Goal: Task Accomplishment & Management: Complete application form

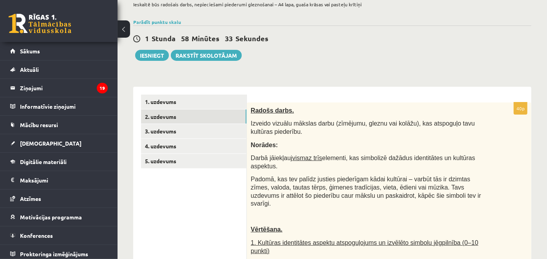
scroll to position [130, 0]
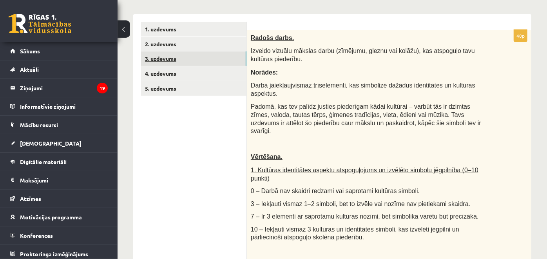
click at [193, 56] on link "3. uzdevums" at bounding box center [193, 58] width 105 height 14
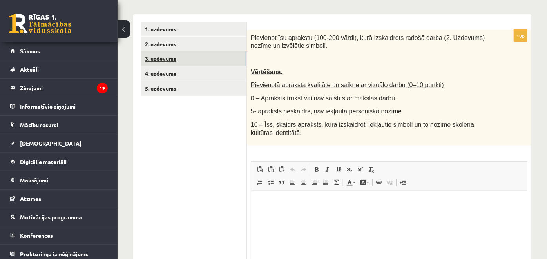
scroll to position [0, 0]
click at [293, 213] on html at bounding box center [389, 203] width 276 height 24
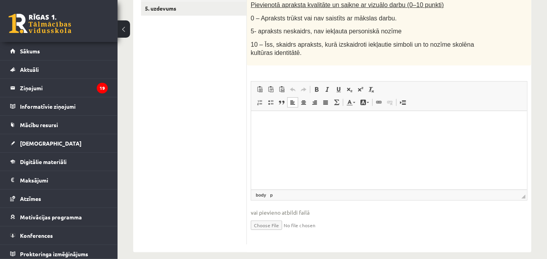
scroll to position [218, 0]
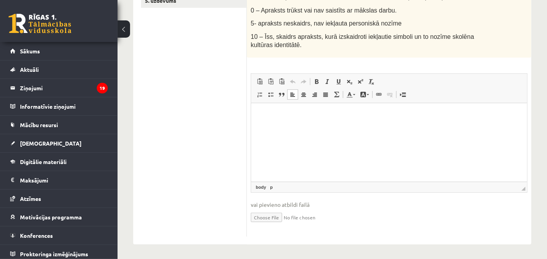
click at [261, 215] on input "file" at bounding box center [389, 216] width 277 height 16
type input "**********"
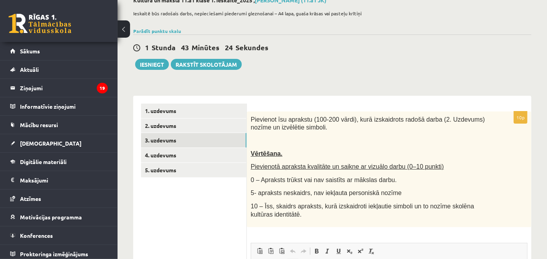
scroll to position [44, 0]
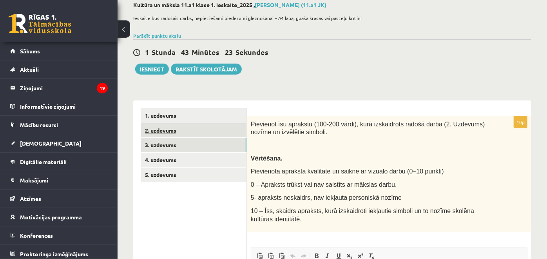
click at [202, 125] on link "2. uzdevums" at bounding box center [193, 130] width 105 height 14
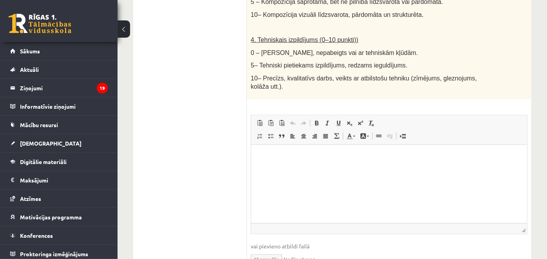
scroll to position [489, 0]
click at [258, 249] on input "file" at bounding box center [389, 257] width 277 height 16
type input "**********"
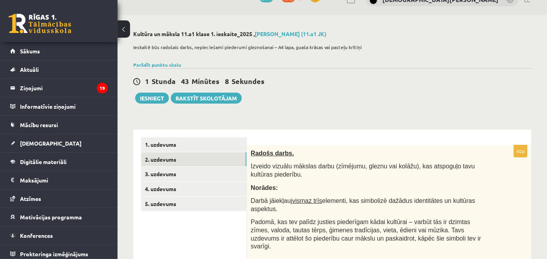
scroll to position [10, 0]
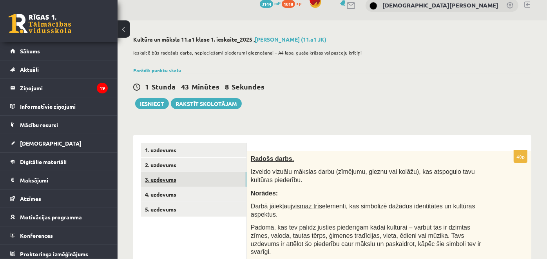
click at [228, 178] on link "3. uzdevums" at bounding box center [193, 179] width 105 height 14
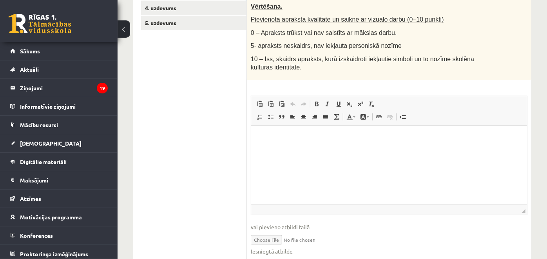
scroll to position [227, 0]
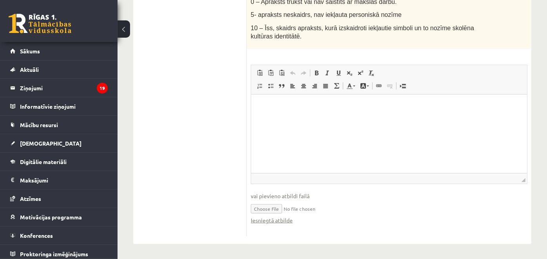
click at [268, 204] on input "file" at bounding box center [389, 208] width 277 height 16
type input "**********"
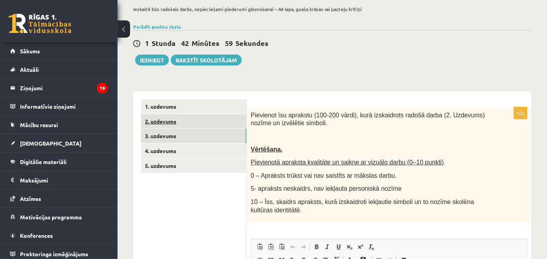
scroll to position [52, 0]
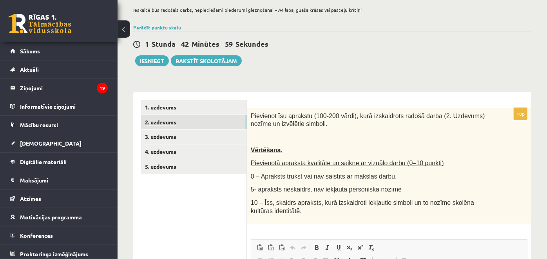
click at [200, 124] on link "2. uzdevums" at bounding box center [193, 122] width 105 height 14
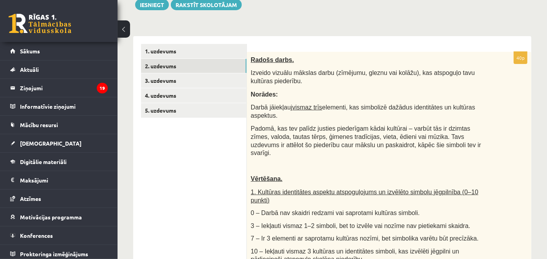
scroll to position [18, 0]
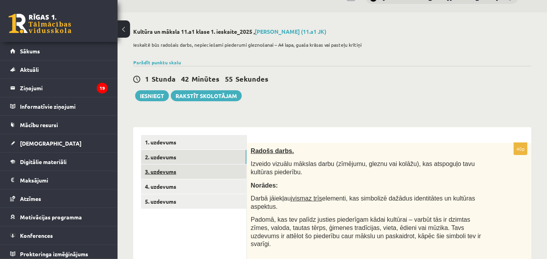
click at [195, 172] on link "3. uzdevums" at bounding box center [193, 171] width 105 height 14
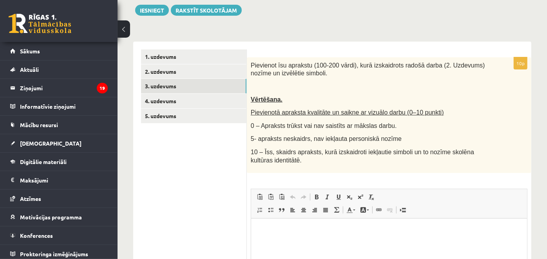
scroll to position [18, 0]
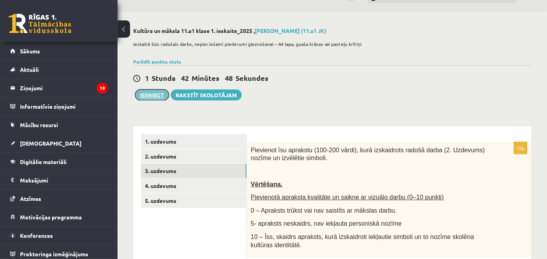
click at [150, 96] on button "Iesniegt" at bounding box center [152, 94] width 34 height 11
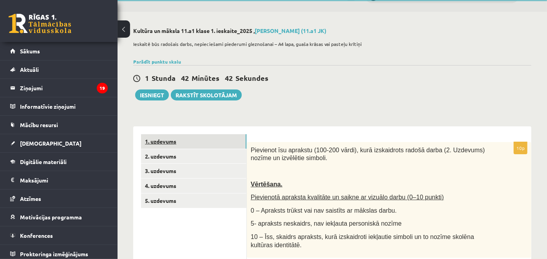
click at [202, 143] on link "1. uzdevums" at bounding box center [193, 141] width 105 height 14
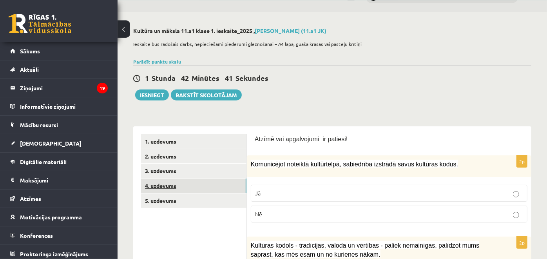
click at [182, 190] on link "4. uzdevums" at bounding box center [193, 185] width 105 height 14
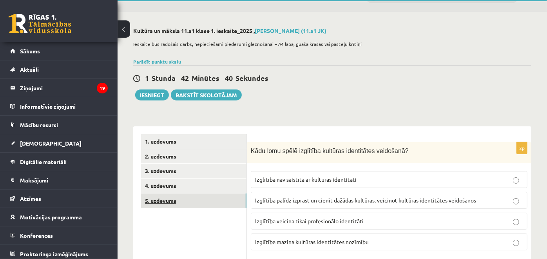
click at [179, 200] on link "5. uzdevums" at bounding box center [193, 200] width 105 height 14
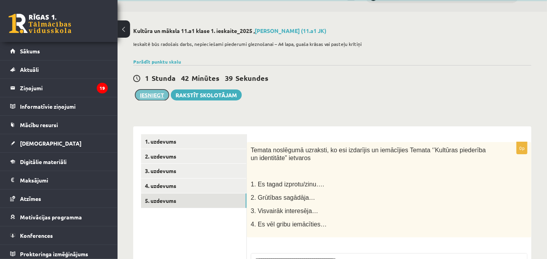
click at [153, 98] on button "Iesniegt" at bounding box center [152, 94] width 34 height 11
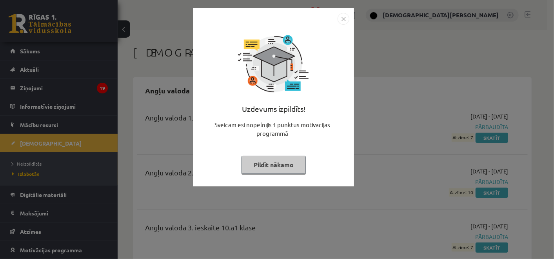
click at [267, 174] on div "Uzdevums izpildīts! Sveicam esi nopelnījis 1 punktus motivācijas programmā Pild…" at bounding box center [273, 103] width 151 height 157
click at [266, 169] on button "Pildīt nākamo" at bounding box center [273, 165] width 64 height 18
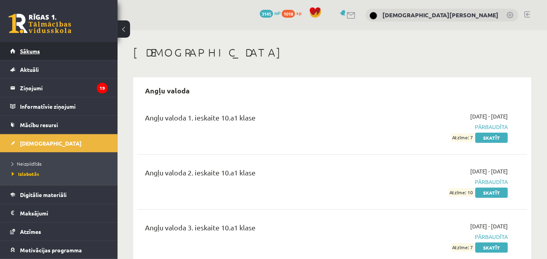
click at [45, 56] on link "Sākums" at bounding box center [59, 51] width 98 height 18
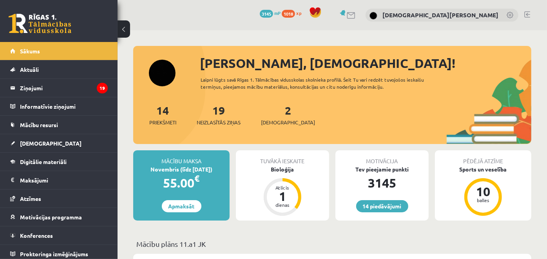
drag, startPoint x: 285, startPoint y: 111, endPoint x: 293, endPoint y: 110, distance: 7.5
click at [293, 110] on div "14 Priekšmeti 19 Neizlasītās ziņas 2 Ieskaites" at bounding box center [332, 123] width 398 height 42
click at [272, 113] on div "2 Ieskaites" at bounding box center [288, 114] width 54 height 24
click at [277, 105] on link "2 Ieskaites" at bounding box center [288, 114] width 54 height 23
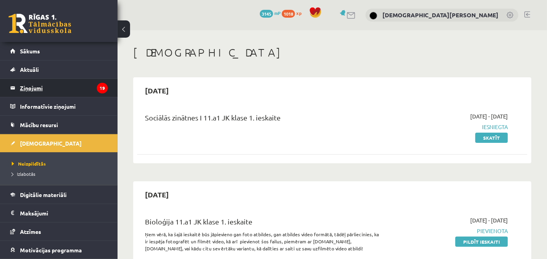
click at [51, 82] on legend "Ziņojumi 19" at bounding box center [64, 88] width 88 height 18
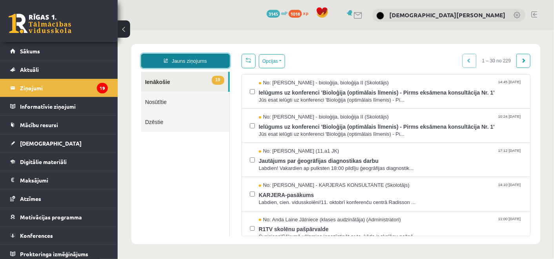
click at [185, 65] on link "Jauns ziņojums" at bounding box center [185, 60] width 89 height 14
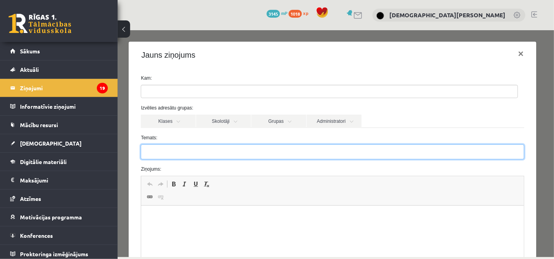
click at [223, 152] on input "Temats:" at bounding box center [331, 151] width 383 height 15
type input "**********"
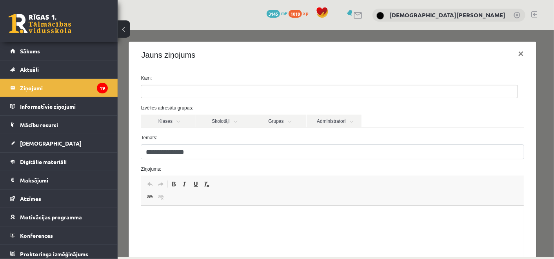
click at [177, 229] on html at bounding box center [332, 217] width 382 height 24
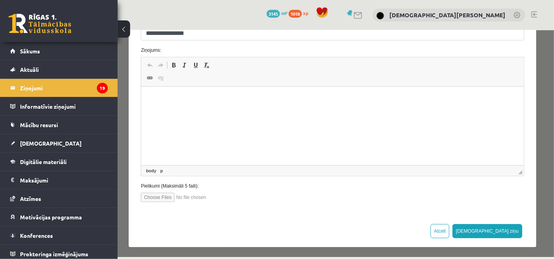
click at [330, 110] on html at bounding box center [332, 99] width 382 height 24
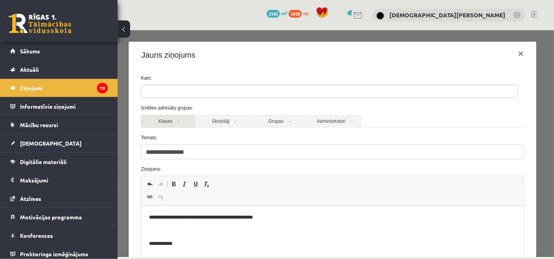
scroll to position [0, 0]
click at [215, 120] on link "Skolotāji" at bounding box center [222, 120] width 55 height 13
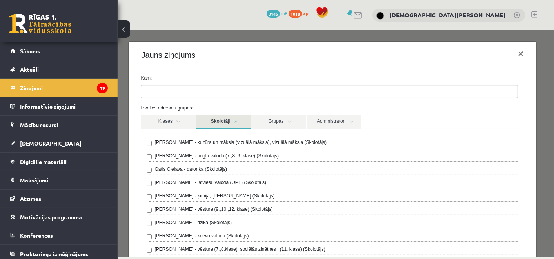
click at [175, 142] on label "Ilze Kolka - kultūra un māksla (vizuālā māksla), vizuālā māksla (Skolotājs)" at bounding box center [240, 141] width 172 height 7
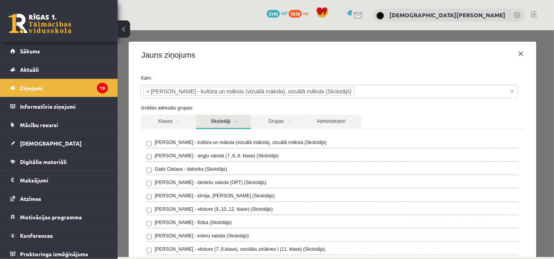
click at [216, 122] on link "Skolotāji" at bounding box center [222, 121] width 55 height 14
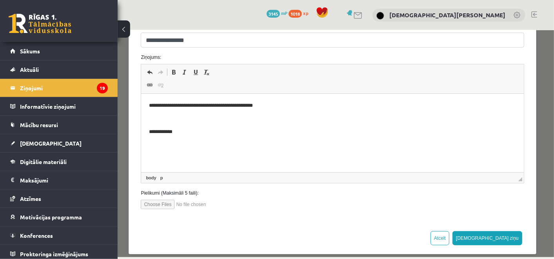
scroll to position [119, 0]
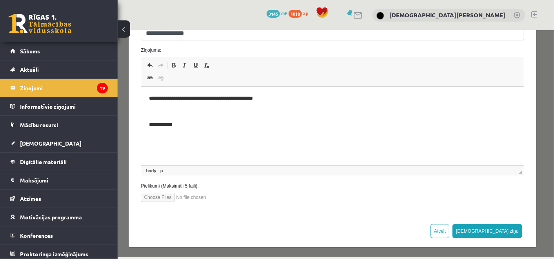
click at [157, 198] on input "file" at bounding box center [184, 196] width 89 height 9
click at [154, 196] on input "file" at bounding box center [184, 196] width 89 height 9
click at [183, 194] on input "file" at bounding box center [184, 196] width 89 height 9
click at [178, 186] on label "Pielikumi (Maksimāli 5 faili):" at bounding box center [331, 185] width 394 height 7
click at [179, 184] on label "Pielikumi (Maksimāli 5 faili):" at bounding box center [331, 185] width 394 height 7
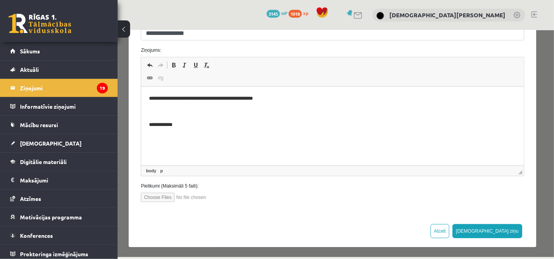
click at [186, 203] on div "**********" at bounding box center [331, 81] width 407 height 265
click at [189, 199] on input "file" at bounding box center [184, 196] width 89 height 9
click at [186, 187] on label "Pielikumi (Maksimāli 5 faili):" at bounding box center [331, 185] width 394 height 7
click at [162, 195] on input "file" at bounding box center [184, 196] width 89 height 9
click at [153, 188] on label "Pielikumi (Maksimāli 5 faili):" at bounding box center [331, 185] width 394 height 7
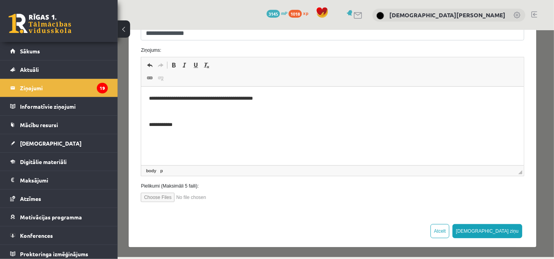
click at [153, 189] on div "Pielikumi (Maksimāli 5 faili):" at bounding box center [331, 192] width 394 height 20
click at [150, 197] on input "file" at bounding box center [184, 196] width 89 height 9
click at [152, 54] on div "Ziņojums: Rich Text Editor, wiswyg-editor-47433855567580-1760525334-833 Editor …" at bounding box center [331, 110] width 394 height 129
click at [168, 195] on input "file" at bounding box center [184, 196] width 89 height 9
type input "**********"
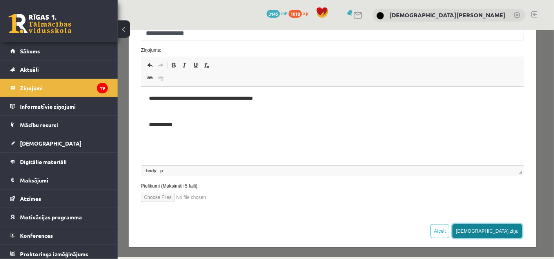
click at [500, 226] on button "[DEMOGRAPHIC_DATA] ziņu" at bounding box center [487, 230] width 70 height 14
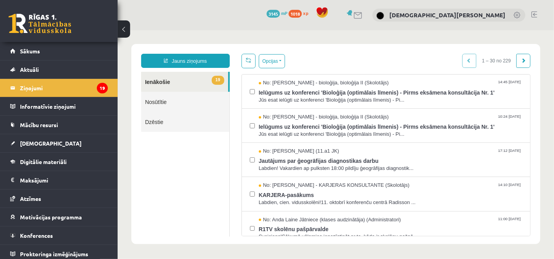
scroll to position [0, 0]
click at [184, 105] on link "Nosūtītie" at bounding box center [185, 101] width 88 height 20
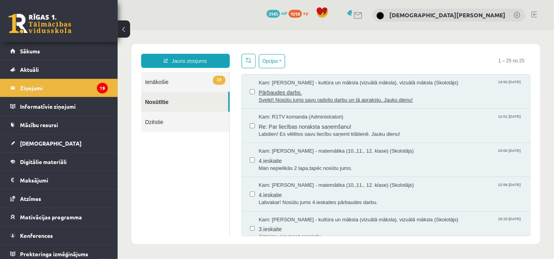
click at [284, 94] on span "Pārbaudes darbs." at bounding box center [389, 91] width 263 height 10
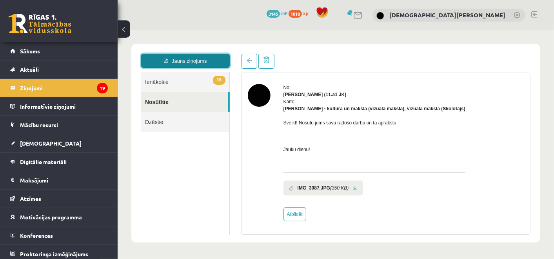
click at [200, 65] on link "Jauns ziņojums" at bounding box center [185, 60] width 89 height 14
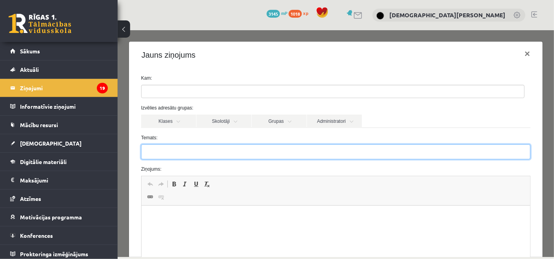
drag, startPoint x: 190, startPoint y: 153, endPoint x: 187, endPoint y: 146, distance: 7.5
click at [187, 146] on input "Temats:" at bounding box center [335, 151] width 389 height 15
type input "**********"
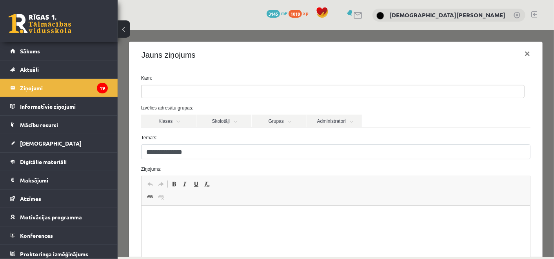
click at [158, 229] on html at bounding box center [335, 217] width 388 height 24
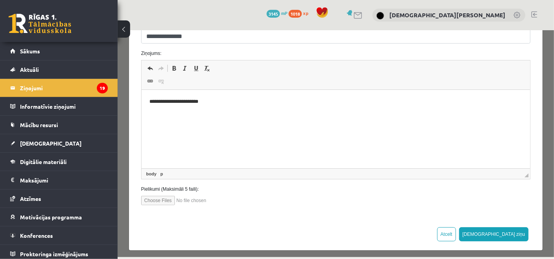
scroll to position [119, 0]
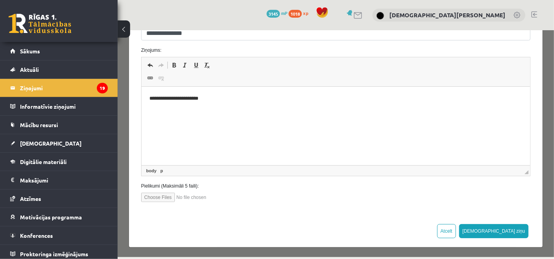
click at [165, 197] on input "file" at bounding box center [185, 196] width 89 height 9
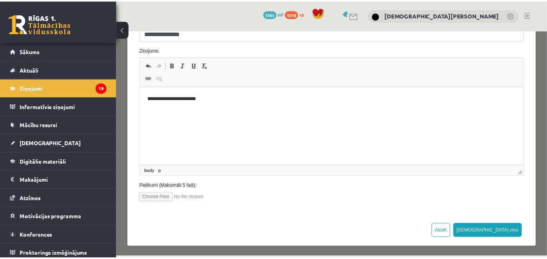
scroll to position [32, 0]
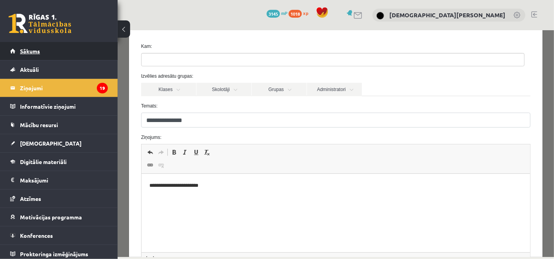
click at [68, 51] on link "Sākums" at bounding box center [59, 51] width 98 height 18
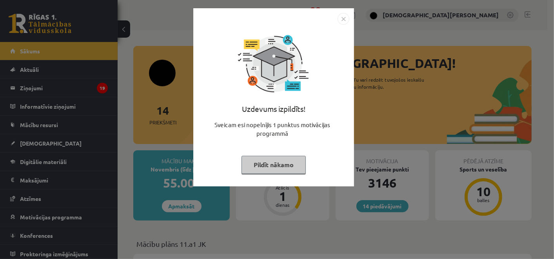
click at [258, 169] on button "Pildīt nākamo" at bounding box center [273, 165] width 64 height 18
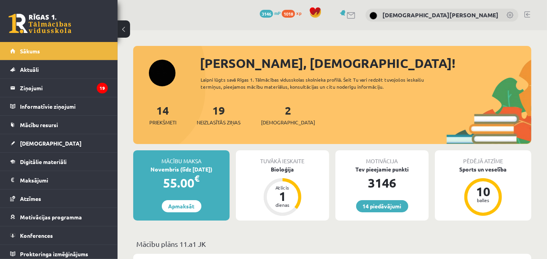
click at [57, 87] on legend "Ziņojumi 19" at bounding box center [64, 88] width 88 height 18
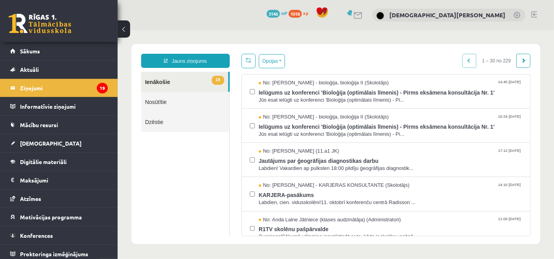
click at [199, 101] on link "Nosūtītie" at bounding box center [185, 101] width 88 height 20
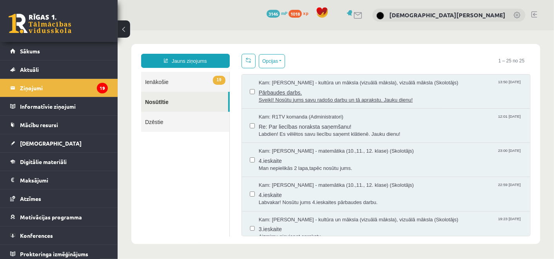
click at [361, 86] on span "Pārbaudes darbs." at bounding box center [389, 91] width 263 height 10
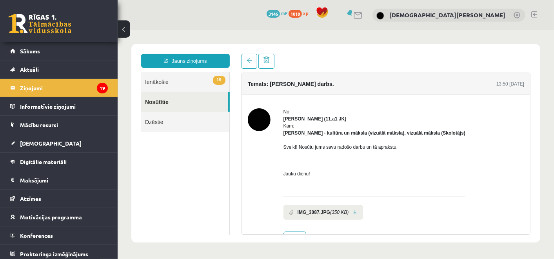
click at [352, 212] on link at bounding box center [354, 211] width 4 height 5
click at [179, 65] on link "Jauns ziņojums" at bounding box center [185, 60] width 89 height 14
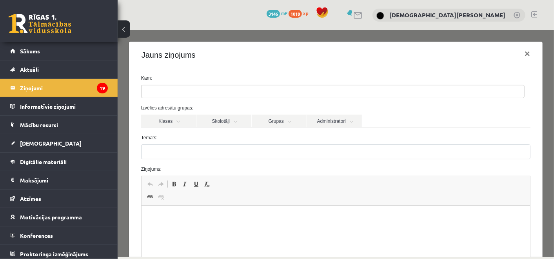
click at [185, 174] on div "Ziņojums: Rich Text Editor, wiswyg-editor-47433882398200-1760525485-769 Editor …" at bounding box center [335, 229] width 401 height 129
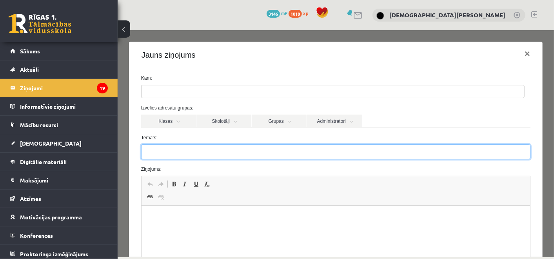
click at [177, 154] on input "Temats:" at bounding box center [335, 151] width 389 height 15
type input "********"
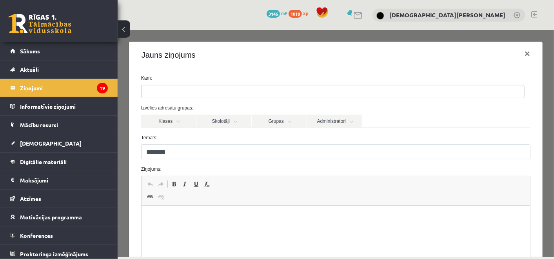
click at [151, 229] on html at bounding box center [335, 217] width 388 height 24
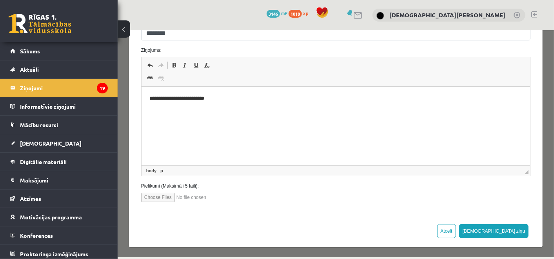
click at [146, 202] on div "Kam: Izvēlies adresātu grupas: Klases Skolotāji Grupas Administratori 11.a1 JK …" at bounding box center [334, 81] width 413 height 265
click at [149, 197] on input "file" at bounding box center [185, 196] width 89 height 9
click at [163, 194] on input "file" at bounding box center [185, 196] width 89 height 9
type input "**********"
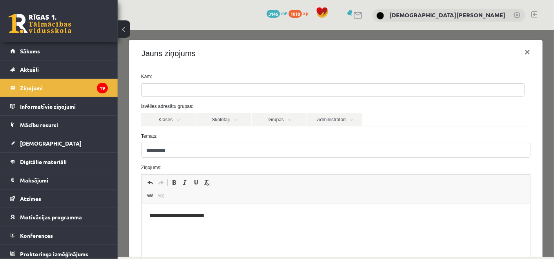
scroll to position [0, 0]
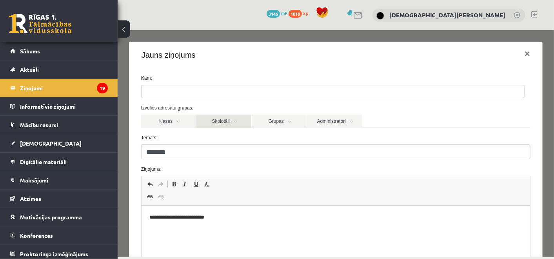
click at [239, 118] on link "Skolotāji" at bounding box center [223, 120] width 55 height 13
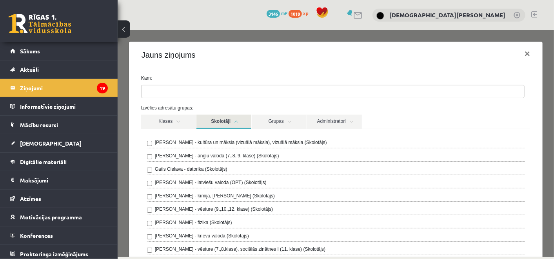
click at [220, 145] on div "Ilze Kolka - kultūra un māksla (vizuālā māksla), vizuālā māksla (Skolotājs)" at bounding box center [335, 142] width 377 height 9
click at [219, 142] on label "Ilze Kolka - kultūra un māksla (vizuālā māksla), vizuālā māksla (Skolotājs)" at bounding box center [240, 141] width 172 height 7
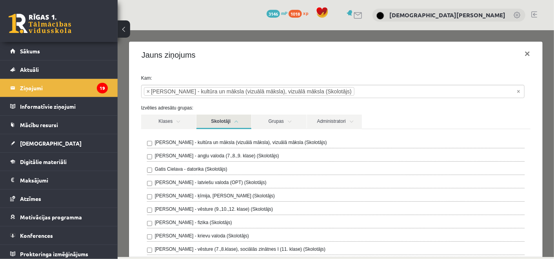
click at [223, 123] on link "Skolotāji" at bounding box center [223, 121] width 55 height 14
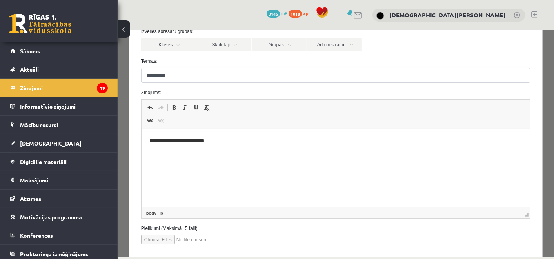
scroll to position [119, 0]
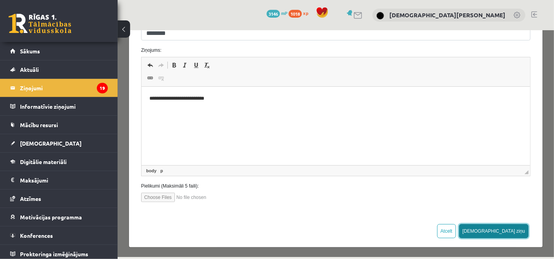
click at [512, 224] on button "Sūtīt ziņu" at bounding box center [493, 230] width 70 height 14
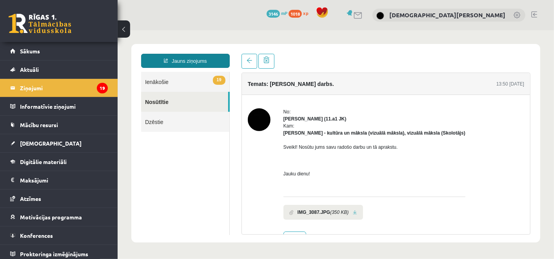
scroll to position [0, 0]
click at [205, 58] on link "Jauns ziņojums" at bounding box center [185, 60] width 89 height 14
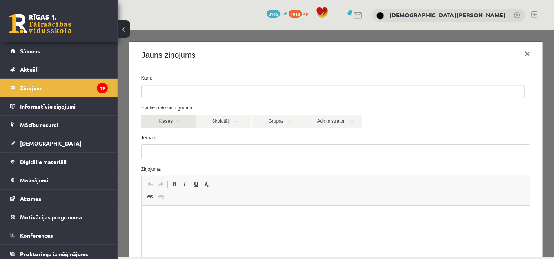
click at [165, 118] on link "Klases" at bounding box center [168, 120] width 55 height 13
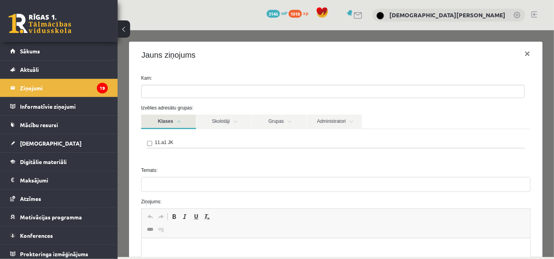
click at [183, 118] on link "Klases" at bounding box center [168, 121] width 55 height 14
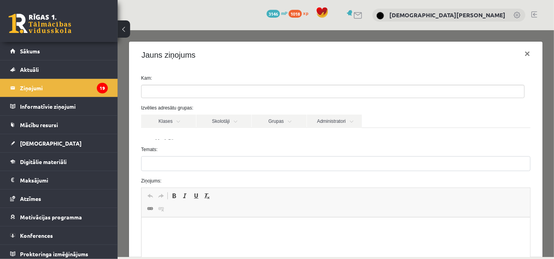
click at [209, 112] on div "Izvēlies adresātu grupas: Klases Skolotāji Grupas Administratori 11.a1 JK Ilze …" at bounding box center [335, 121] width 401 height 35
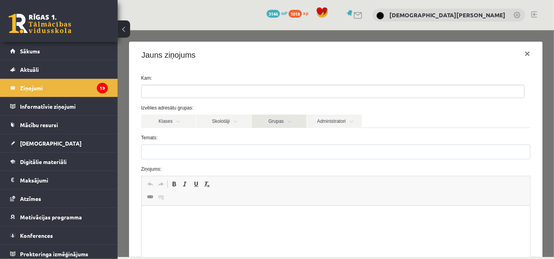
click at [259, 121] on link "Grupas" at bounding box center [278, 120] width 55 height 13
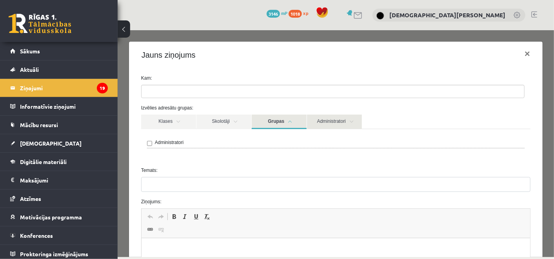
click at [334, 125] on link "Administratori" at bounding box center [333, 121] width 55 height 14
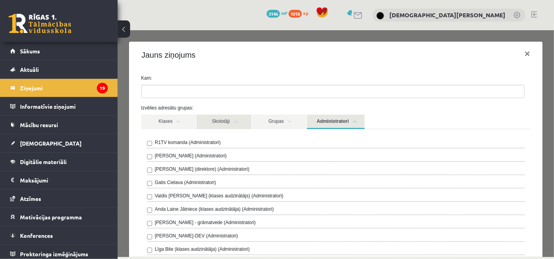
click at [228, 120] on link "Skolotāji" at bounding box center [223, 121] width 55 height 14
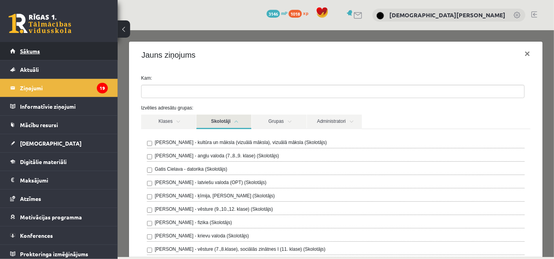
click at [56, 48] on link "Sākums" at bounding box center [59, 51] width 98 height 18
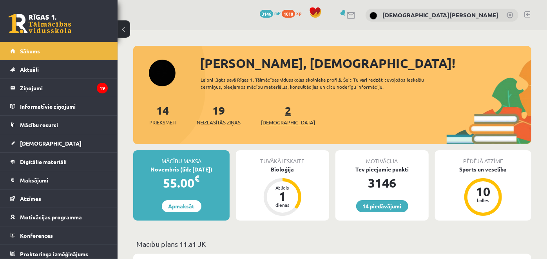
click at [278, 106] on link "2 Ieskaites" at bounding box center [288, 114] width 54 height 23
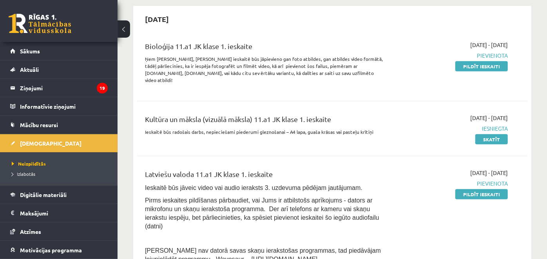
scroll to position [174, 0]
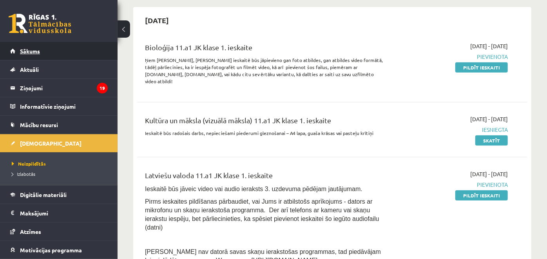
click at [62, 52] on link "Sākums" at bounding box center [59, 51] width 98 height 18
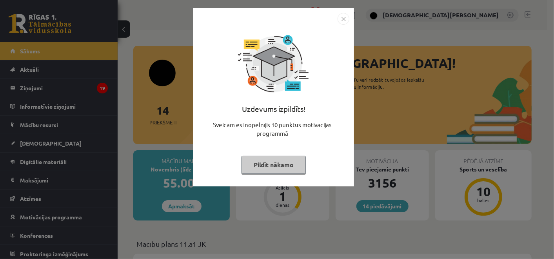
click at [277, 159] on button "Pildīt nākamo" at bounding box center [273, 165] width 64 height 18
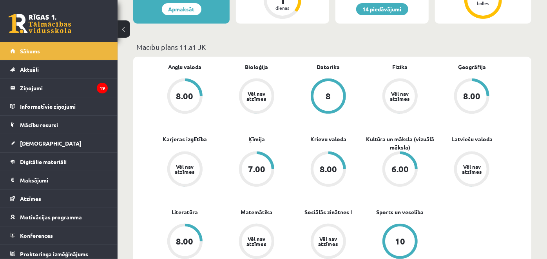
scroll to position [217, 0]
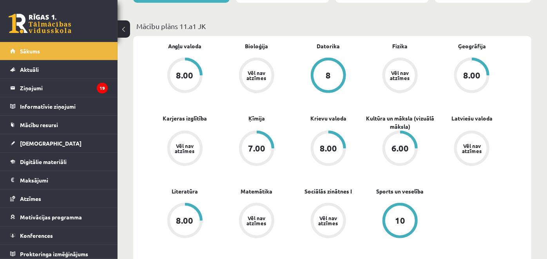
click at [40, 22] on link at bounding box center [40, 24] width 63 height 20
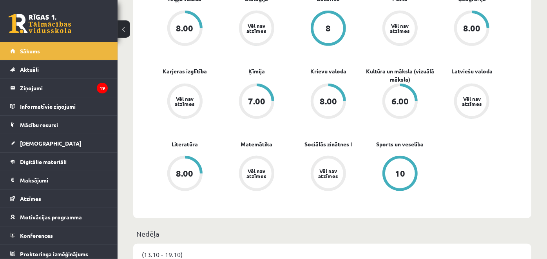
scroll to position [217, 0]
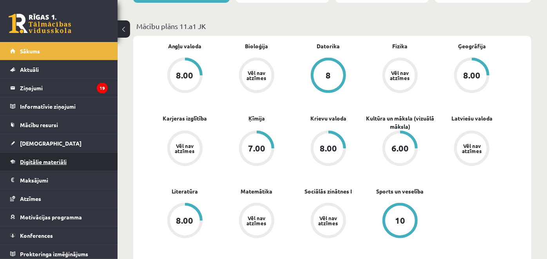
click at [33, 163] on link "Digitālie materiāli" at bounding box center [59, 161] width 98 height 18
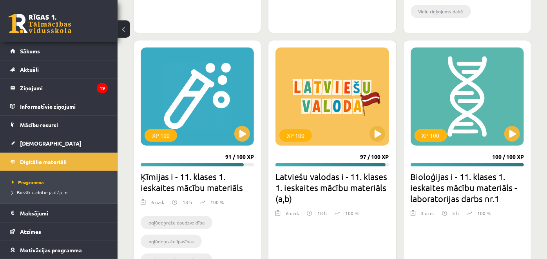
scroll to position [1939, 0]
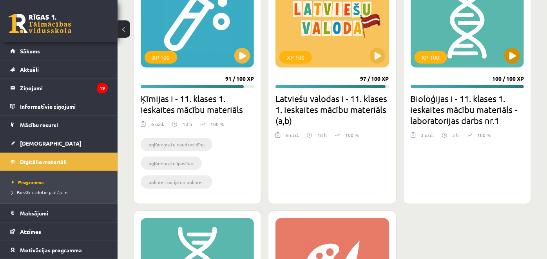
click at [466, 52] on div "XP 100" at bounding box center [467, 18] width 113 height 98
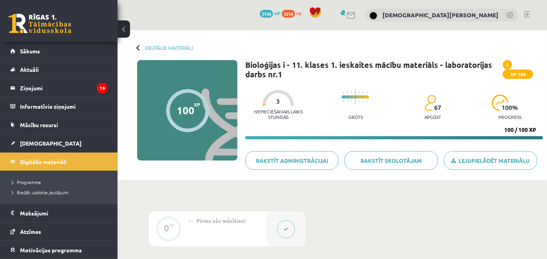
click at [507, 63] on span at bounding box center [507, 64] width 9 height 9
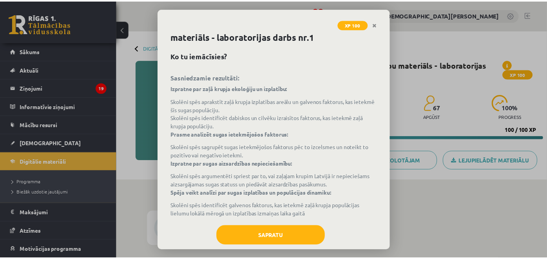
scroll to position [28, 0]
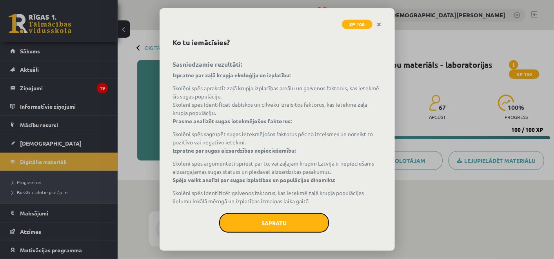
click at [271, 228] on button "Sapratu" at bounding box center [274, 223] width 110 height 20
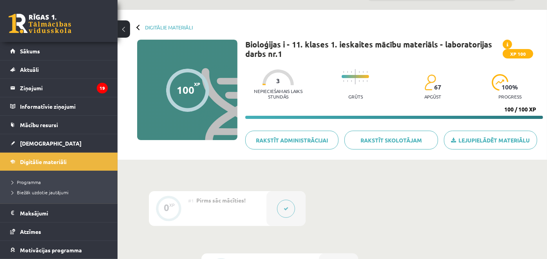
scroll to position [0, 0]
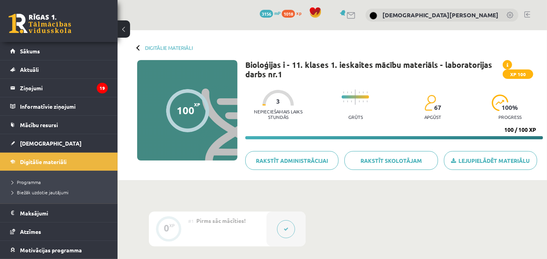
click at [126, 25] on button at bounding box center [124, 28] width 13 height 17
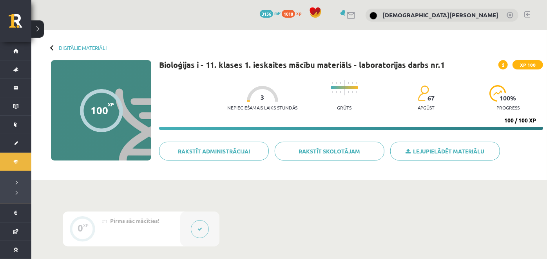
click at [41, 25] on button at bounding box center [37, 28] width 13 height 17
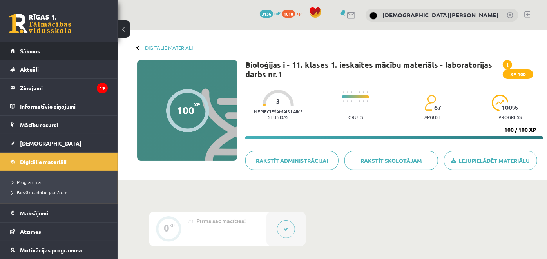
click at [75, 45] on link "Sākums" at bounding box center [59, 51] width 98 height 18
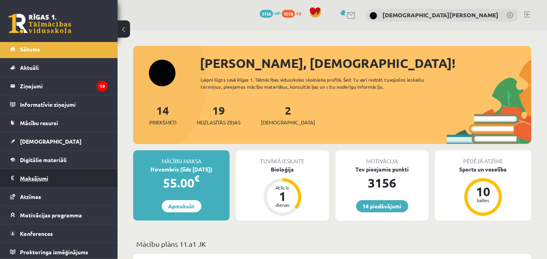
scroll to position [2, 0]
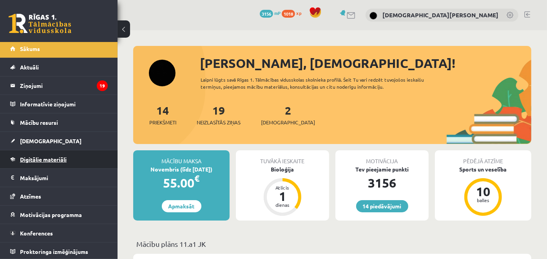
click at [68, 161] on link "Digitālie materiāli" at bounding box center [59, 159] width 98 height 18
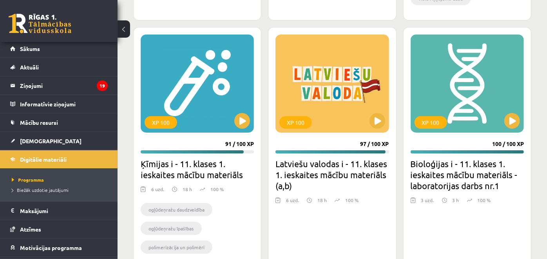
scroll to position [1915, 0]
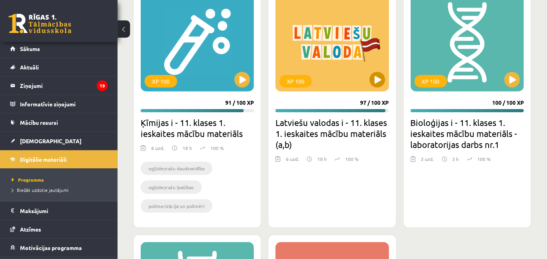
click at [363, 81] on div "XP 100" at bounding box center [331, 42] width 113 height 98
click at [386, 68] on div "XP 100" at bounding box center [331, 42] width 113 height 98
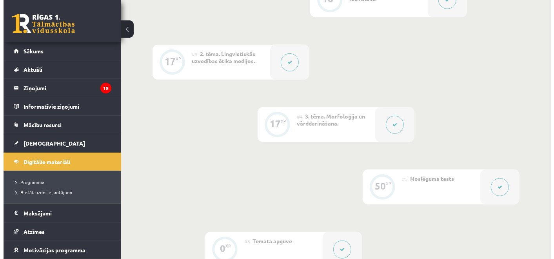
scroll to position [304, 0]
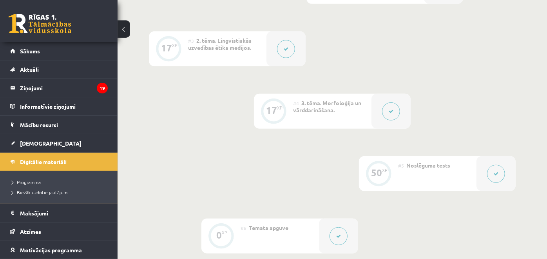
click at [400, 121] on div at bounding box center [390, 111] width 39 height 35
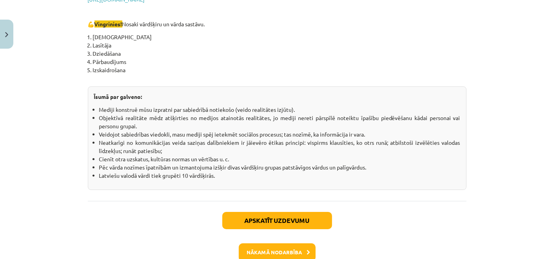
scroll to position [1439, 0]
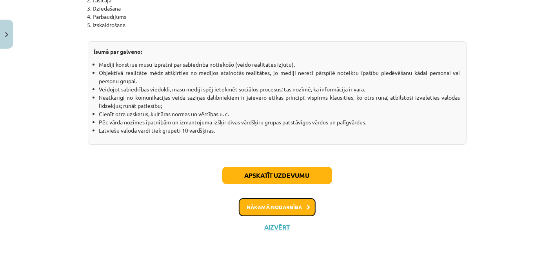
click at [268, 208] on button "Nākamā nodarbība" at bounding box center [277, 207] width 77 height 18
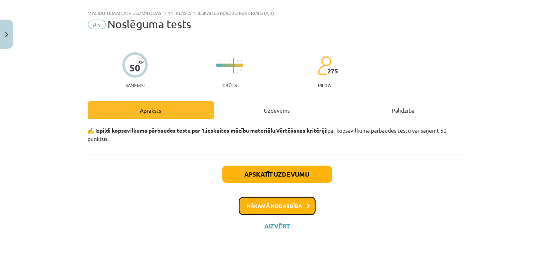
scroll to position [13, 0]
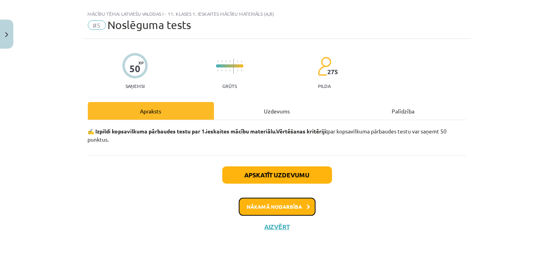
click at [273, 206] on button "Nākamā nodarbība" at bounding box center [277, 206] width 77 height 18
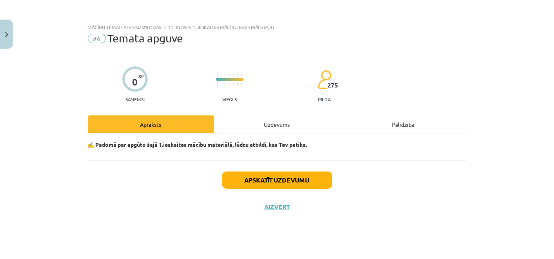
scroll to position [0, 0]
click at [286, 155] on div "✍️ Padomā par apgūto šajā 1.ieskaites mācību materiālā, lūdzu atbildi, kas Tev …" at bounding box center [277, 146] width 378 height 27
click at [289, 176] on button "Apskatīt uzdevumu" at bounding box center [277, 179] width 110 height 17
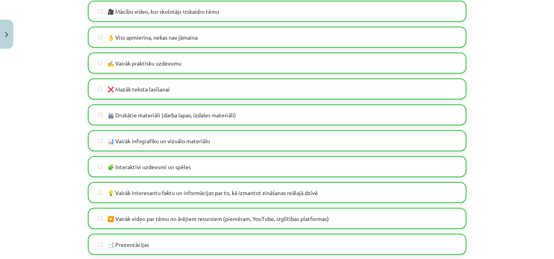
scroll to position [252, 0]
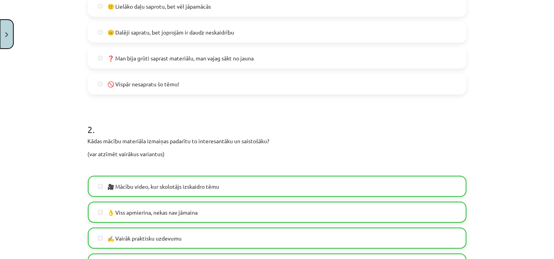
click at [6, 34] on img "Close" at bounding box center [6, 34] width 3 height 5
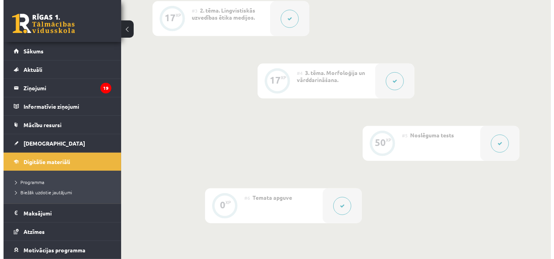
scroll to position [348, 0]
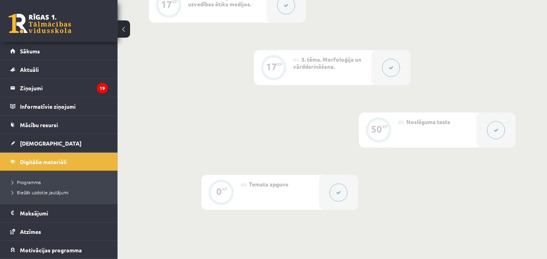
click at [492, 123] on button at bounding box center [496, 130] width 18 height 18
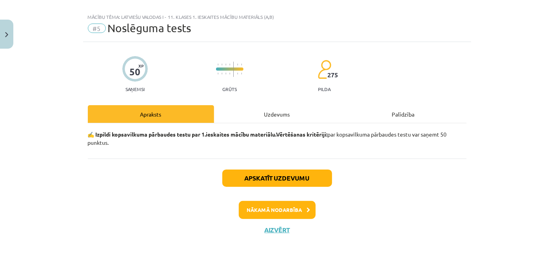
scroll to position [13, 0]
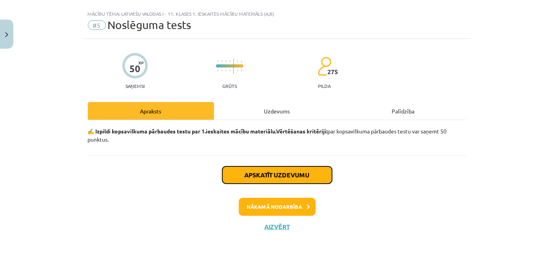
click at [295, 170] on button "Apskatīt uzdevumu" at bounding box center [277, 174] width 110 height 17
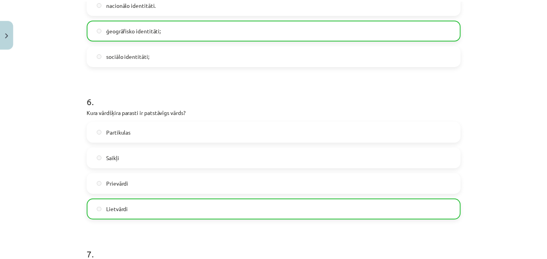
scroll to position [884, 0]
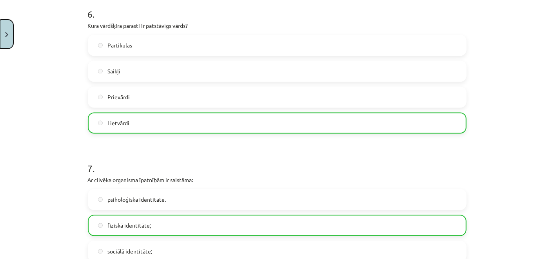
click at [9, 29] on button "Close" at bounding box center [6, 34] width 13 height 29
drag, startPoint x: 78, startPoint y: 52, endPoint x: 57, endPoint y: 49, distance: 21.7
click at [78, 52] on div "Mācību tēma: Latviešu valodas i - 11. klases 1. ieskaites mācību materiāls (a,b…" at bounding box center [277, 129] width 554 height 259
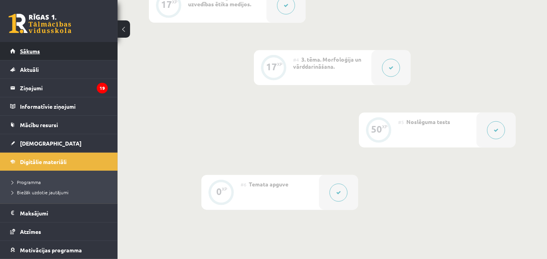
click at [34, 45] on link "Sākums" at bounding box center [59, 51] width 98 height 18
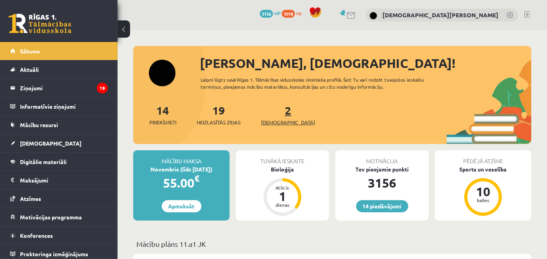
click at [276, 112] on link "2 Ieskaites" at bounding box center [288, 114] width 54 height 23
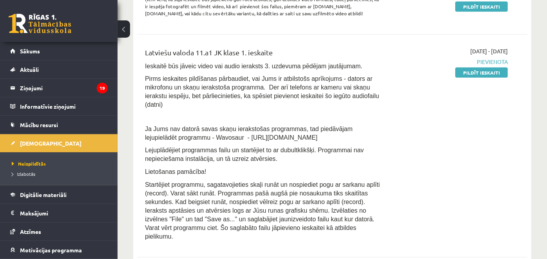
scroll to position [174, 0]
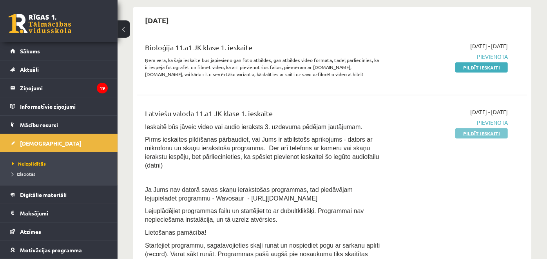
click at [469, 130] on link "Pildīt ieskaiti" at bounding box center [481, 133] width 52 height 10
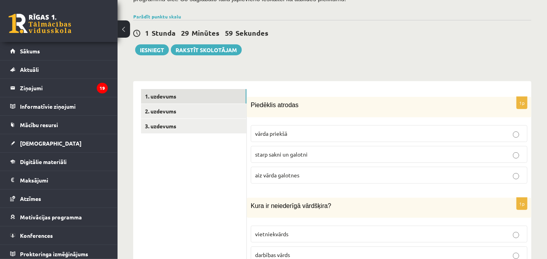
scroll to position [261, 0]
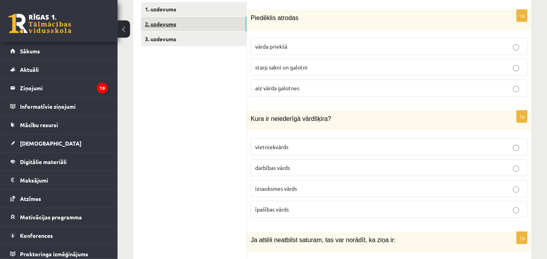
click at [181, 19] on link "2. uzdevums" at bounding box center [193, 24] width 105 height 14
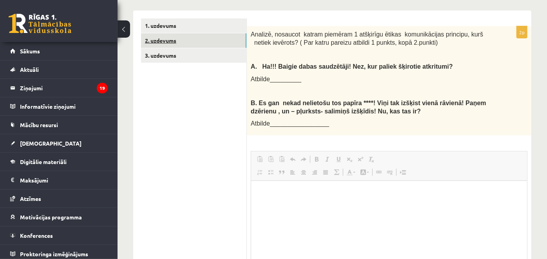
scroll to position [0, 0]
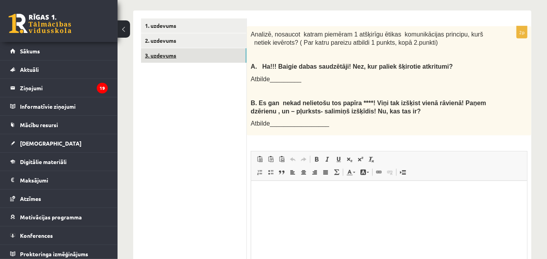
click at [189, 57] on link "3. uzdevums" at bounding box center [193, 55] width 105 height 14
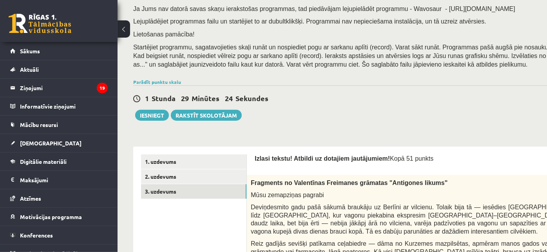
scroll to position [217, 0]
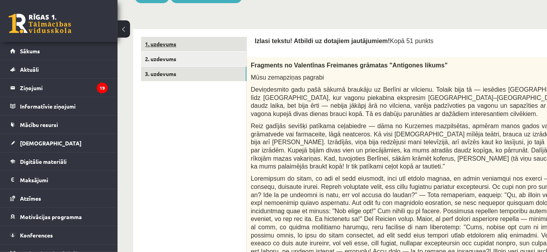
click at [177, 47] on link "1. uzdevums" at bounding box center [193, 44] width 105 height 14
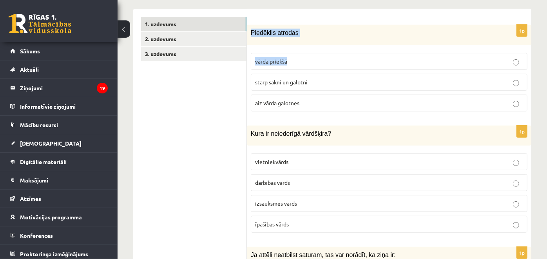
scroll to position [226, 0]
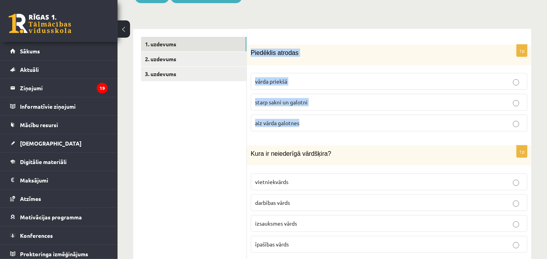
drag, startPoint x: 251, startPoint y: 53, endPoint x: 338, endPoint y: 116, distance: 107.2
click at [338, 116] on div "1p Piedēklis atrodas vārda priekšā starp sakni un galotni aiz vārda galotnes" at bounding box center [389, 91] width 284 height 92
copy div "Piedēklis atrodas vārda priekšā starp sakni un galotni aiz vārda galotnes"
click at [317, 103] on p "starp sakni un galotni" at bounding box center [389, 102] width 268 height 8
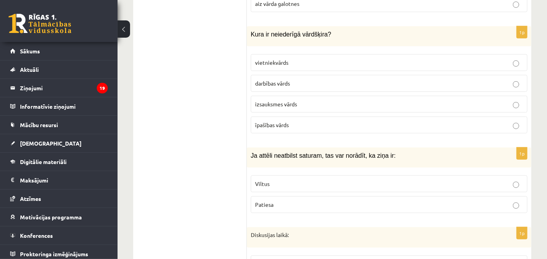
scroll to position [356, 0]
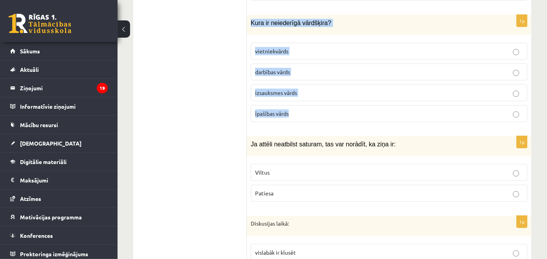
drag, startPoint x: 251, startPoint y: 24, endPoint x: 321, endPoint y: 107, distance: 108.4
click at [321, 107] on div "1p Kura ir neiederīgā vārdšķira? vietniekvārds darbības vārds izsauksmes vārds …" at bounding box center [389, 71] width 284 height 113
copy div "Kura ir neiederīgā vārdšķira? vietniekvārds darbības vārds izsauksmes vārds īpa…"
click at [308, 94] on p "izsauksmes vārds" at bounding box center [389, 93] width 268 height 8
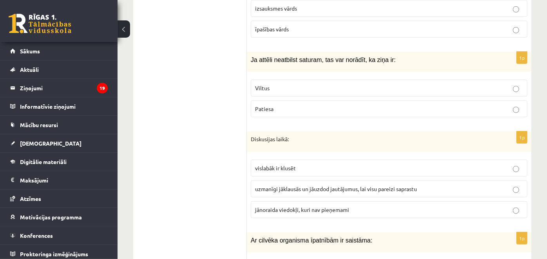
scroll to position [443, 0]
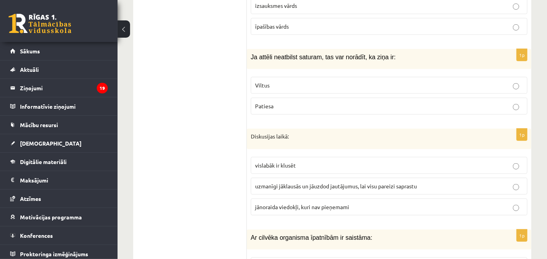
drag, startPoint x: 244, startPoint y: 58, endPoint x: 289, endPoint y: 89, distance: 55.1
drag, startPoint x: 289, startPoint y: 89, endPoint x: 211, endPoint y: 65, distance: 82.1
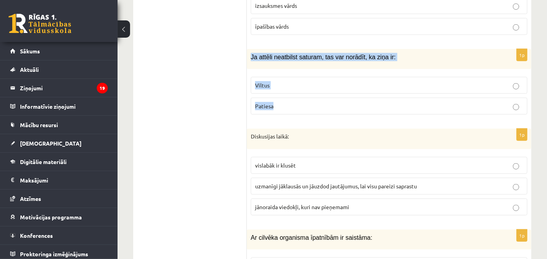
drag, startPoint x: 251, startPoint y: 56, endPoint x: 291, endPoint y: 97, distance: 57.6
click at [291, 97] on div "1p Ja attēli neatbilst saturam, tas var norādīt, ka ziņa ir: Viltus Patiesa" at bounding box center [389, 85] width 284 height 72
copy div "Ja attēli neatbilst saturam, tas var norādīt, ka ziņa ir: Viltus Patiesa"
click at [282, 85] on p "Viltus" at bounding box center [389, 85] width 268 height 8
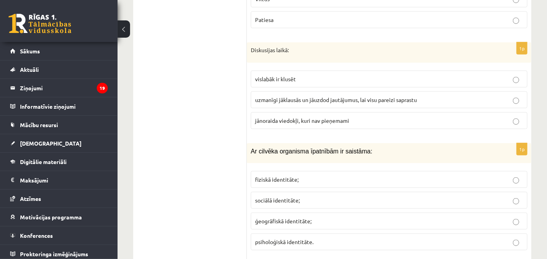
scroll to position [530, 0]
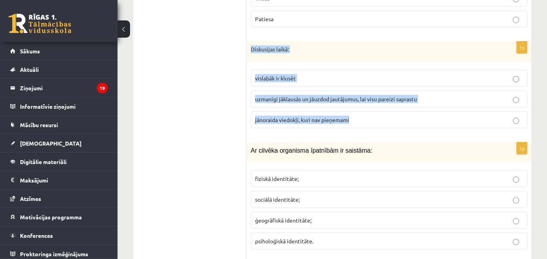
drag, startPoint x: 251, startPoint y: 48, endPoint x: 345, endPoint y: 117, distance: 116.8
click at [355, 116] on div "1p Diskusijas laikā: vislabāk ir klusēt uzmanīgi jāklausās un jāuzdod jautājumu…" at bounding box center [389, 88] width 284 height 93
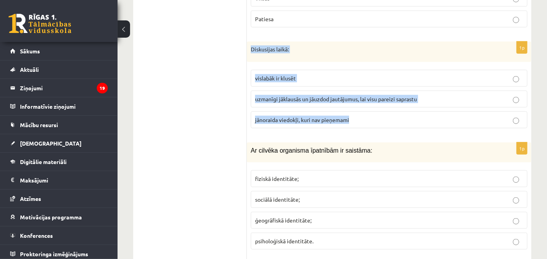
drag, startPoint x: 248, startPoint y: 46, endPoint x: 366, endPoint y: 128, distance: 144.3
click at [366, 128] on div "1p Diskusijas laikā: vislabāk ir klusēt uzmanīgi jāklausās un jāuzdod jautājumu…" at bounding box center [389, 88] width 284 height 93
copy div "Diskusijas laikā: vislabāk ir klusēt uzmanīgi jāklausās un jāuzdod jautājumus, …"
click at [306, 96] on span "uzmanīgi jāklausās un jāuzdod jautājumus, lai visu pareizi saprastu" at bounding box center [336, 98] width 162 height 7
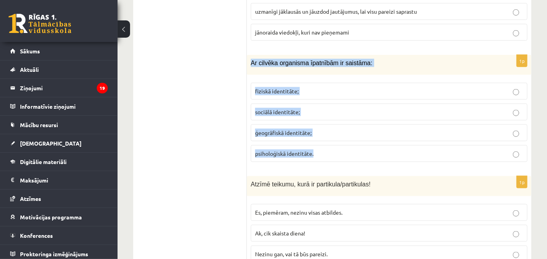
drag, startPoint x: 249, startPoint y: 61, endPoint x: 344, endPoint y: 147, distance: 127.6
click at [344, 147] on div "1p Ar cilvēka organisma īpatnībām ir saistāma: fiziskā identitāte; sociālā iden…" at bounding box center [389, 111] width 284 height 113
copy div "Ar cilvēka organisma īpatnībām ir saistāma: fiziskā identitāte; sociālā identit…"
click at [292, 89] on span "fiziskā identitāte;" at bounding box center [276, 90] width 43 height 7
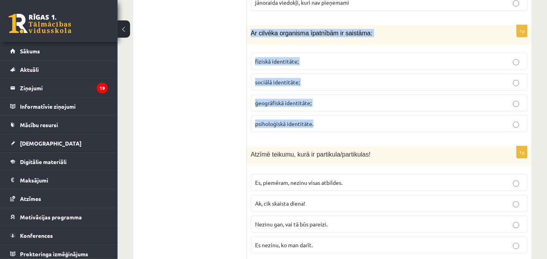
scroll to position [705, 0]
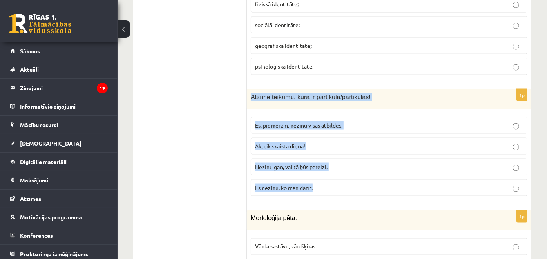
drag, startPoint x: 250, startPoint y: 93, endPoint x: 326, endPoint y: 185, distance: 119.1
click at [326, 186] on div "1p Atzīmē teikumu, kurā ir partikula/partikulas! Es, piemēram, nezinu visas atb…" at bounding box center [389, 145] width 284 height 113
copy div "Atzīmē teikumu, kurā ir partikula/partikulas! Es, piemēram, nezinu visas atbild…"
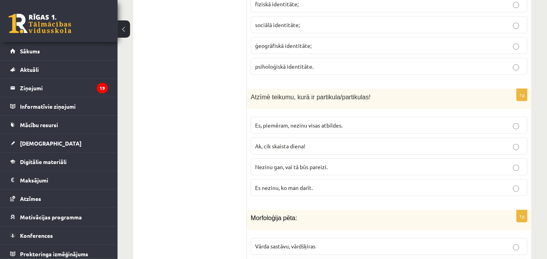
click at [287, 122] on span "Es, piemēram, nezinu visas atbildes." at bounding box center [298, 124] width 87 height 7
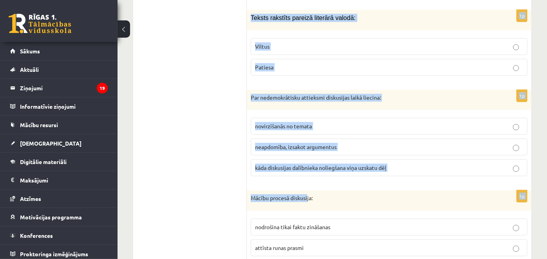
scroll to position [3798, 0]
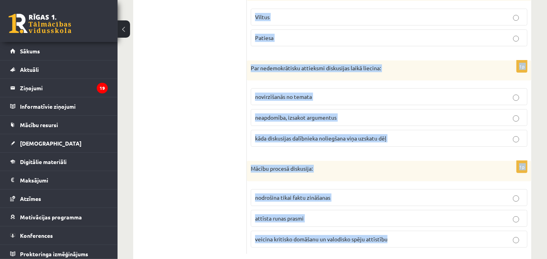
drag, startPoint x: 250, startPoint y: 85, endPoint x: 416, endPoint y: 213, distance: 210.1
copy form "Morfoloģija pēta: Vārda sastāvu, vārdšķiras Teikumu uzbūvi Vārda skaņas Vārdu n…"
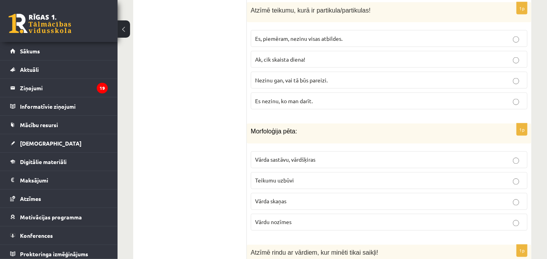
scroll to position [838, 0]
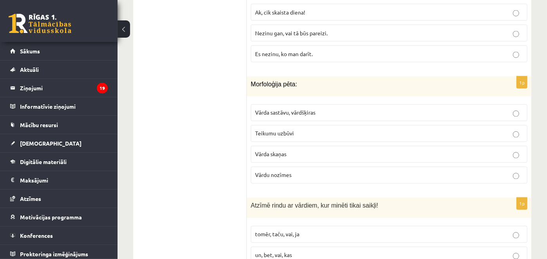
click at [302, 112] on span "Vārda sastāvu, vārdšķiras" at bounding box center [285, 112] width 60 height 7
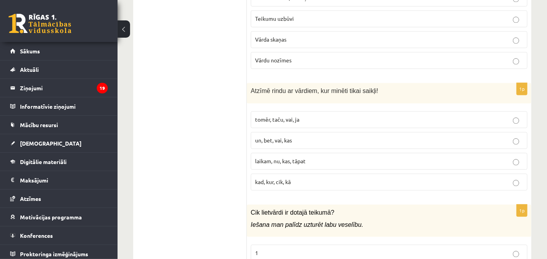
scroll to position [969, 0]
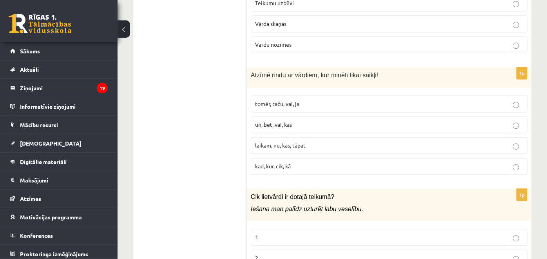
click at [317, 101] on p "tomēr, taču, vai, ja" at bounding box center [389, 104] width 268 height 8
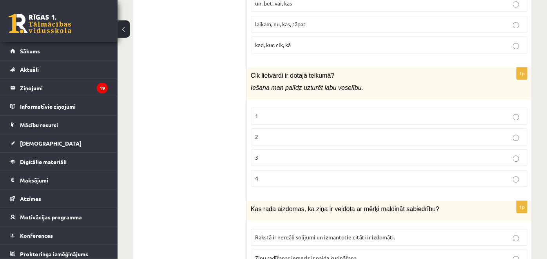
scroll to position [1099, 0]
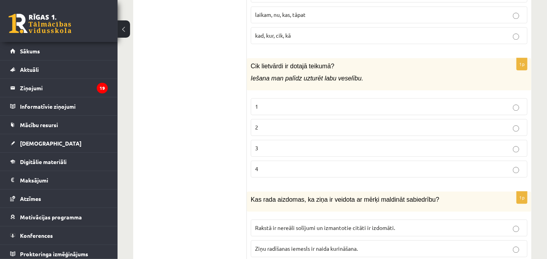
click at [284, 98] on label "1" at bounding box center [389, 106] width 277 height 17
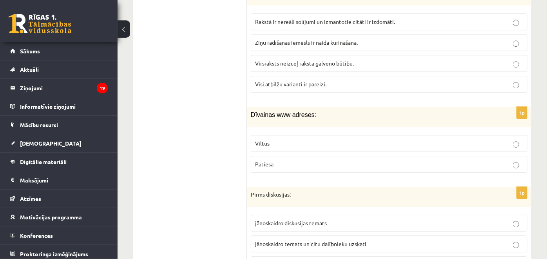
scroll to position [1317, 0]
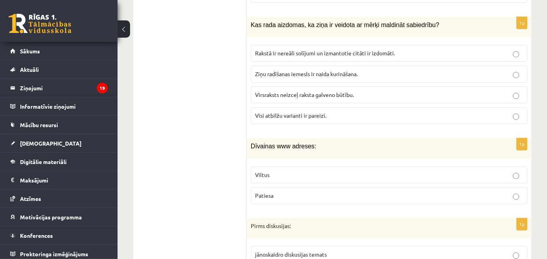
click at [321, 49] on p "Rakstā ir nereāli solījumi un izmantotie citāti ir izdomāti." at bounding box center [389, 53] width 268 height 8
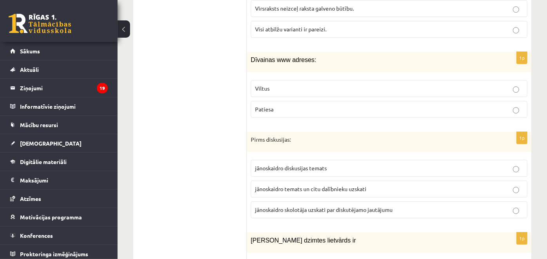
scroll to position [1361, 0]
click at [326, 87] on label "Viltus" at bounding box center [389, 87] width 277 height 17
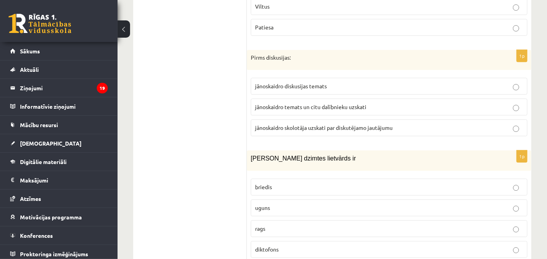
scroll to position [1448, 0]
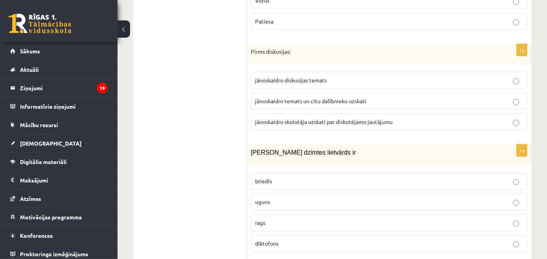
click at [318, 118] on span "jānoskaidro skolotāja uzskati par diskutējamo jautājumu" at bounding box center [324, 121] width 138 height 7
click at [311, 76] on span "jānoskaidro diskusijas temats" at bounding box center [291, 79] width 72 height 7
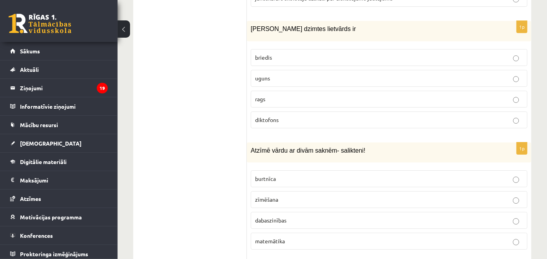
scroll to position [1578, 0]
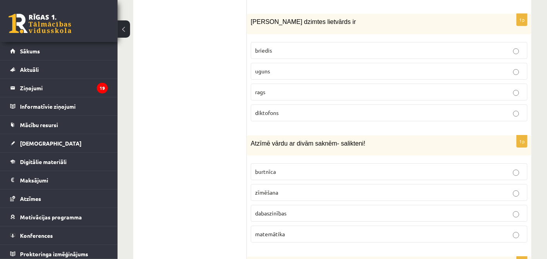
click at [297, 67] on p "uguns" at bounding box center [389, 71] width 268 height 8
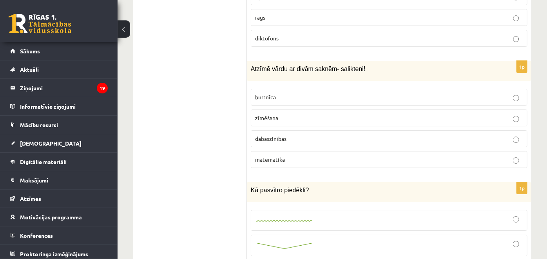
scroll to position [1665, 0]
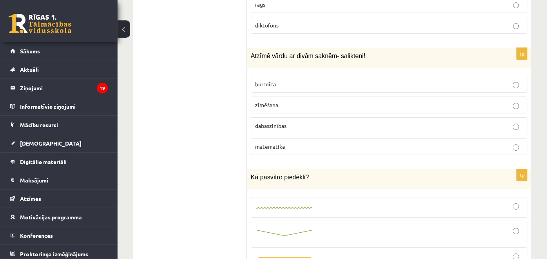
click at [288, 121] on p "dabaszinības" at bounding box center [389, 125] width 268 height 8
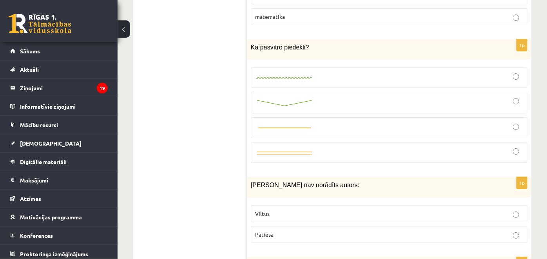
scroll to position [1796, 0]
click at [345, 95] on div at bounding box center [389, 101] width 268 height 13
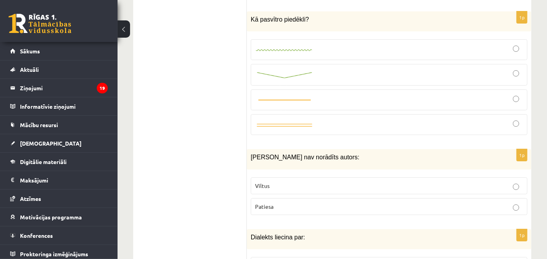
scroll to position [1883, 0]
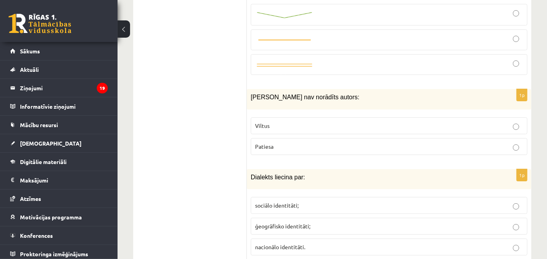
click at [329, 121] on p "Viltus" at bounding box center [389, 125] width 268 height 8
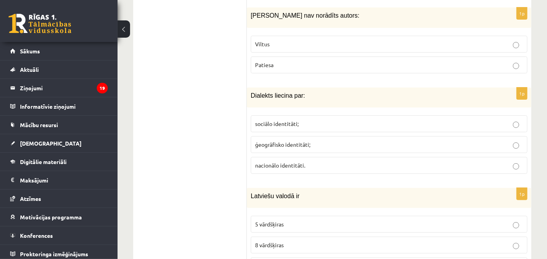
scroll to position [1970, 0]
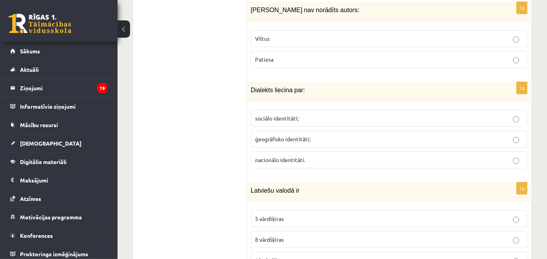
click at [315, 135] on p "ģeogrāfisko identitāti;" at bounding box center [389, 139] width 268 height 8
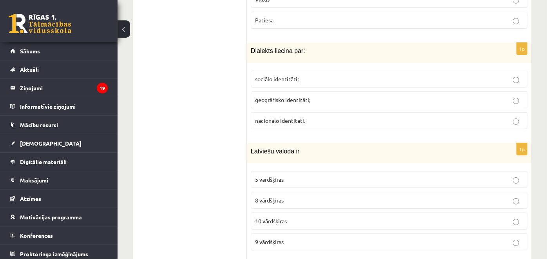
scroll to position [2101, 0]
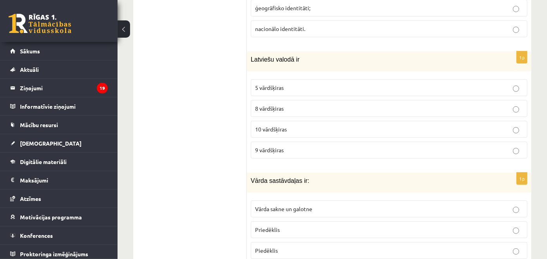
click at [301, 125] on p "10 vārdšķiras" at bounding box center [389, 129] width 268 height 8
click at [349, 104] on p "8 vārdšķiras" at bounding box center [389, 108] width 268 height 8
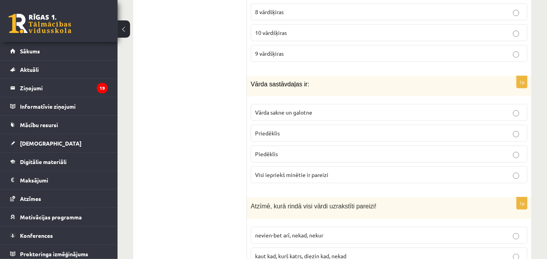
scroll to position [2231, 0]
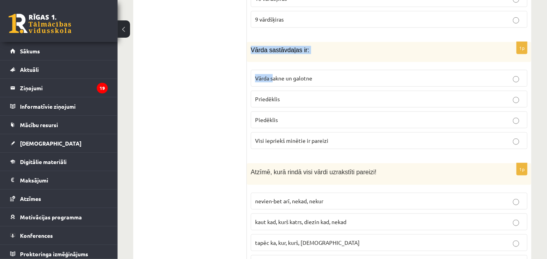
drag, startPoint x: 249, startPoint y: 37, endPoint x: 272, endPoint y: 68, distance: 38.4
click at [273, 69] on div "1p Vārda sastāvdaļas ir: Vārda sakne un galotne Priedēklis Piedēklis Visi iepri…" at bounding box center [389, 98] width 284 height 113
click at [313, 137] on span "Visi iepriekš minētie ir pareizi" at bounding box center [291, 140] width 73 height 7
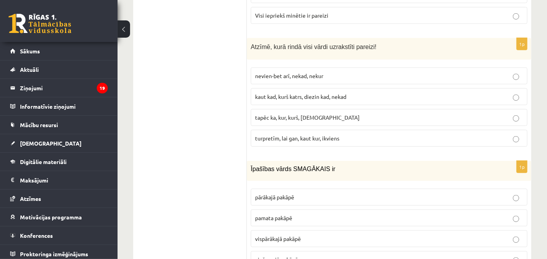
scroll to position [2361, 0]
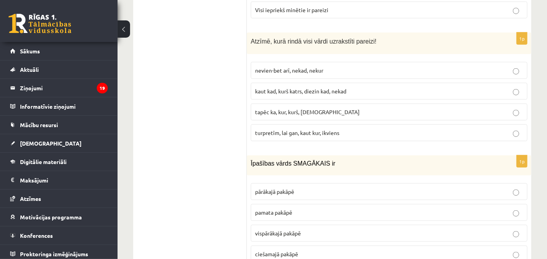
click at [307, 128] on p "turpretīm, lai gan, kaut kur, ikviens" at bounding box center [389, 132] width 268 height 8
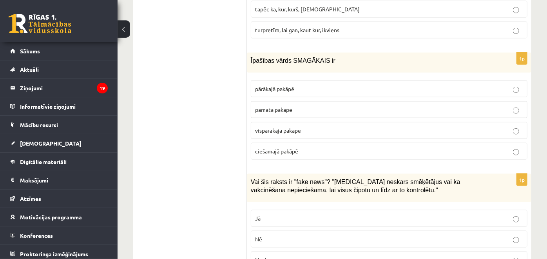
scroll to position [2492, 0]
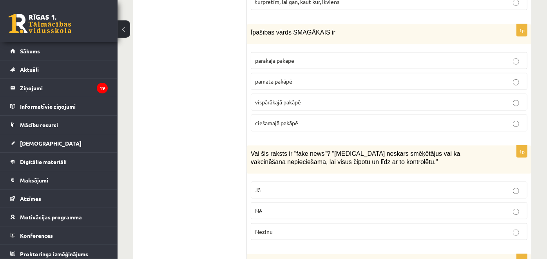
click at [293, 77] on p "pamata pakāpē" at bounding box center [389, 81] width 268 height 8
click at [283, 57] on span "pārākajā pakāpē" at bounding box center [274, 60] width 39 height 7
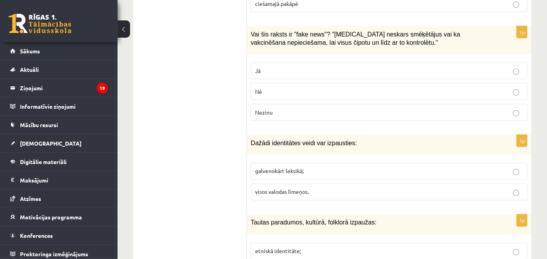
scroll to position [2623, 0]
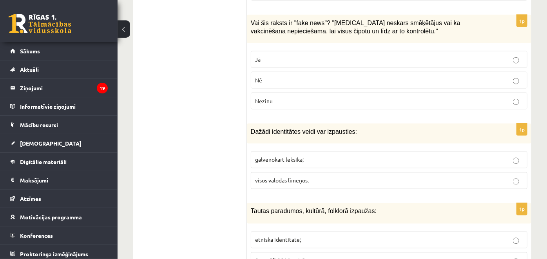
click at [277, 51] on label "Jā" at bounding box center [389, 59] width 277 height 17
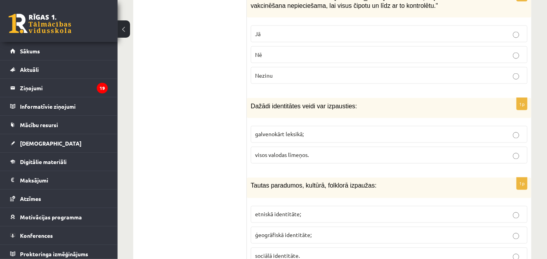
scroll to position [2710, 0]
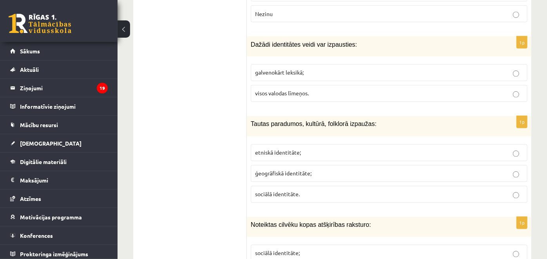
click at [297, 90] on span "visos valodas līmeņos." at bounding box center [282, 93] width 54 height 7
click at [286, 149] on span "etniskā identitāte;" at bounding box center [278, 152] width 46 height 7
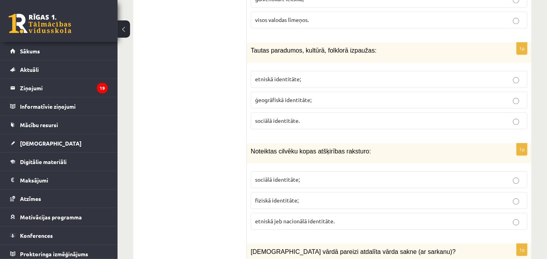
scroll to position [2797, 0]
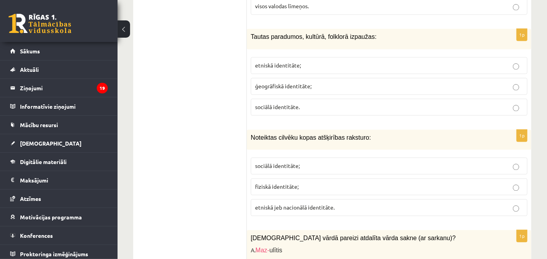
click at [306, 200] on label "etniskā jeb nacionālā identitāte." at bounding box center [389, 207] width 277 height 17
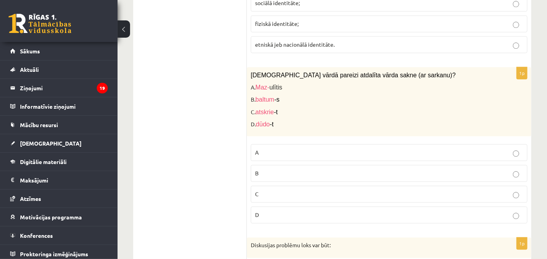
scroll to position [2971, 0]
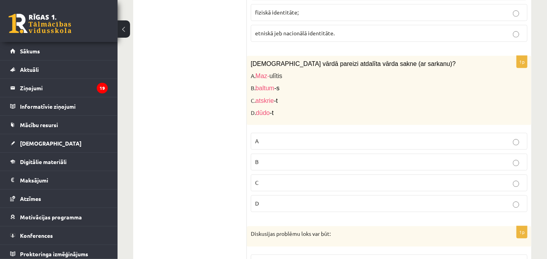
click at [281, 137] on p "A" at bounding box center [389, 141] width 268 height 8
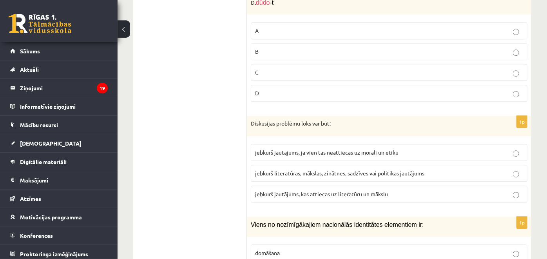
scroll to position [3101, 0]
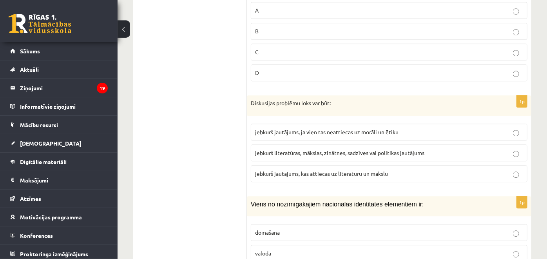
click at [301, 149] on span "jebkurš literatūras, mākslas, zinātnes, sadzīves vai politikas jautājums" at bounding box center [339, 152] width 169 height 7
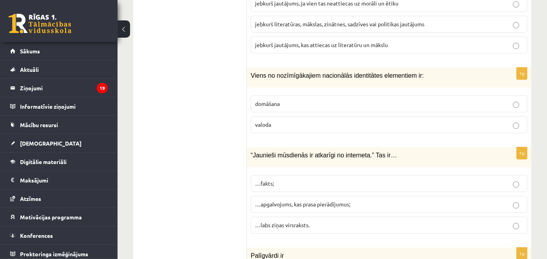
scroll to position [3232, 0]
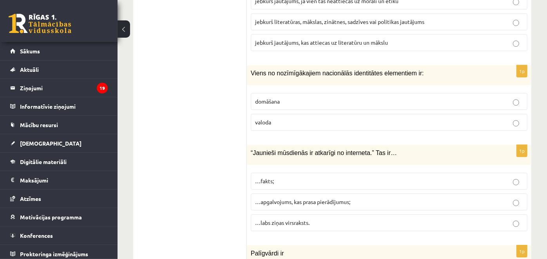
click at [297, 118] on p "valoda" at bounding box center [389, 122] width 268 height 8
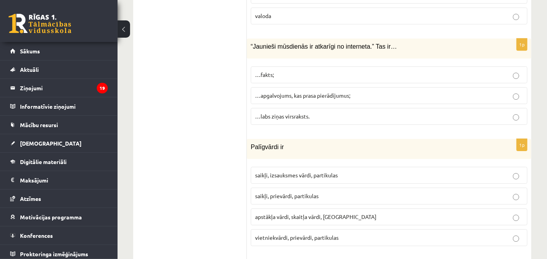
scroll to position [3363, 0]
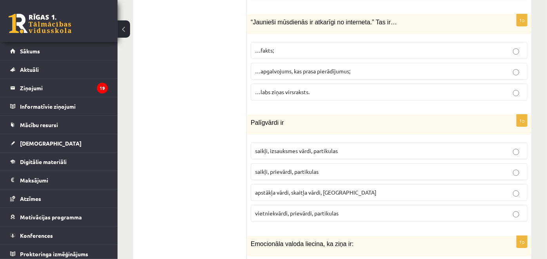
click at [311, 67] on p "…apgalvojums, kas prasa pierādījumus;" at bounding box center [389, 71] width 268 height 8
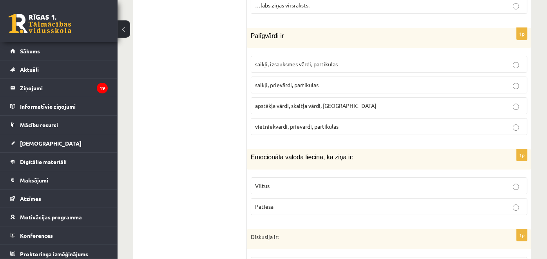
scroll to position [3450, 0]
click at [300, 81] on span "saikļi, prievārdi, partikulas" at bounding box center [286, 84] width 63 height 7
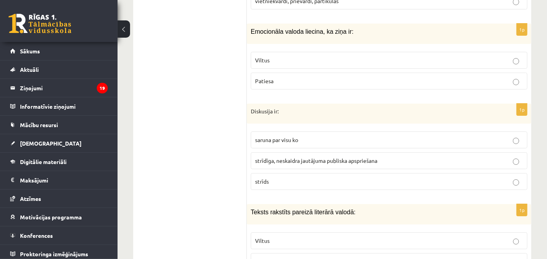
scroll to position [3581, 0]
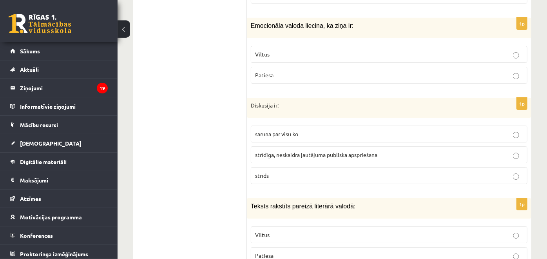
click at [287, 50] on p "Viltus" at bounding box center [389, 54] width 268 height 8
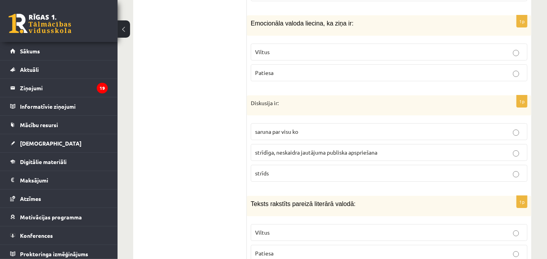
scroll to position [3624, 0]
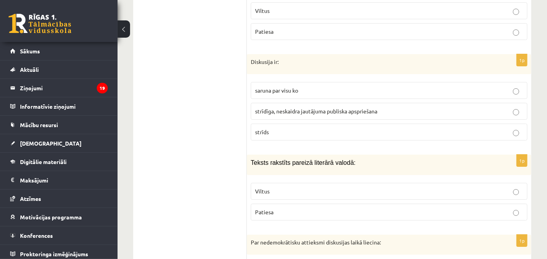
click at [292, 107] on span "strīdīga, neskaidra jautājuma publiska apspriešana" at bounding box center [316, 110] width 122 height 7
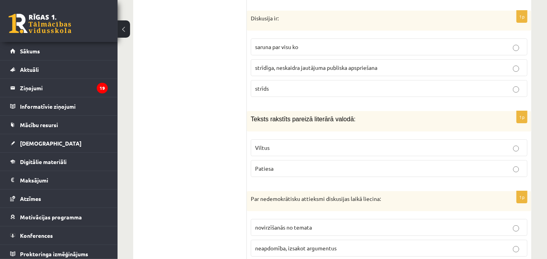
click at [323, 164] on p "Patiesa" at bounding box center [389, 168] width 268 height 8
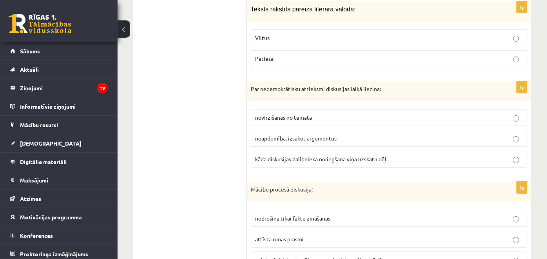
scroll to position [3798, 0]
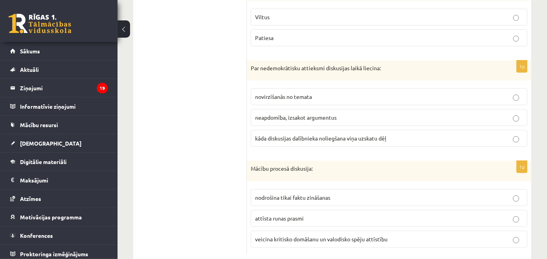
click at [297, 235] on span "veicina kritisko domāšanu un valodisko spēju attīstību" at bounding box center [321, 238] width 132 height 7
click at [321, 134] on span "kāda diskusijas dalībnieka noliegšana viņa uzskatu dēļ" at bounding box center [320, 137] width 131 height 7
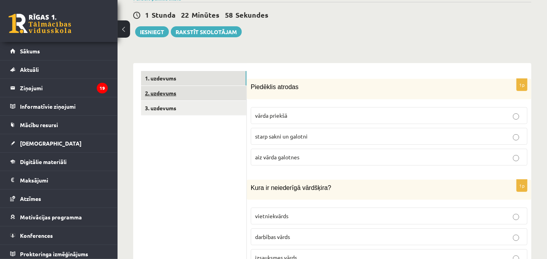
scroll to position [174, 0]
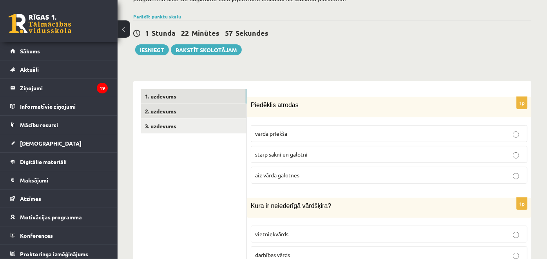
click at [215, 105] on link "2. uzdevums" at bounding box center [193, 111] width 105 height 14
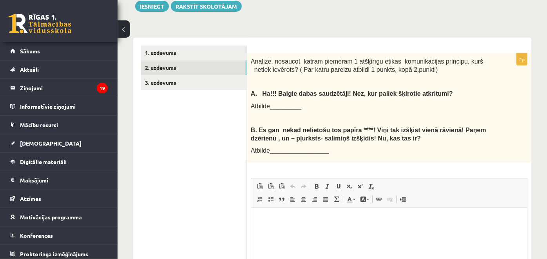
scroll to position [0, 0]
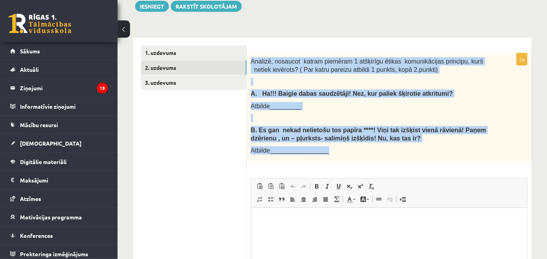
drag, startPoint x: 250, startPoint y: 60, endPoint x: 341, endPoint y: 154, distance: 130.5
click at [341, 153] on div "Analizē, nosaucot katram piemēram 1 atšķirīgu ētikas komunikācijas principu, ku…" at bounding box center [389, 107] width 284 height 109
copy div "Analizē, nosaucot katram piemēram 1 atšķirīgu ētikas komunikācijas principu, ku…"
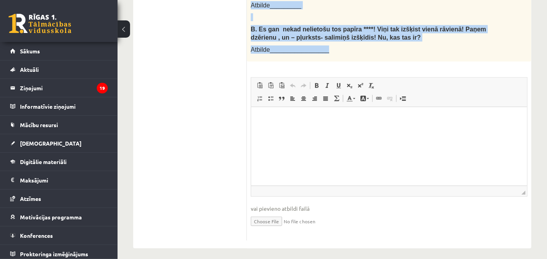
scroll to position [322, 0]
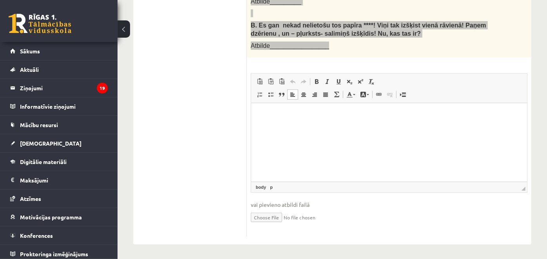
click at [320, 110] on html at bounding box center [389, 115] width 276 height 24
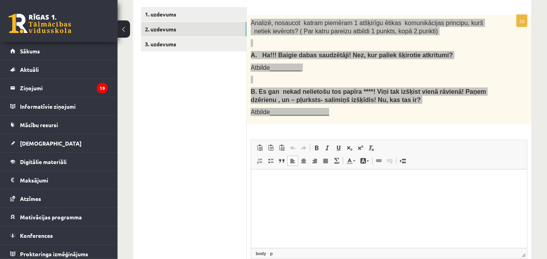
scroll to position [235, 0]
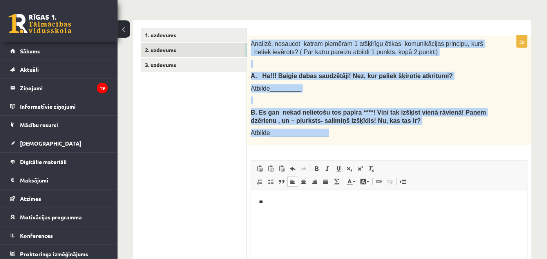
click at [422, 90] on p "Atbilde_________" at bounding box center [369, 88] width 237 height 8
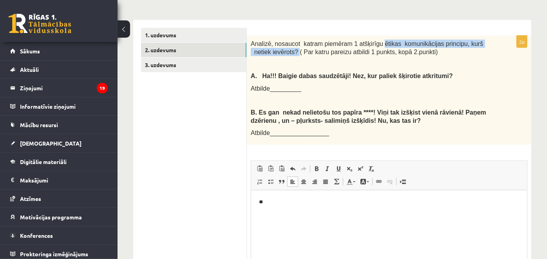
drag, startPoint x: 373, startPoint y: 42, endPoint x: 275, endPoint y: 51, distance: 98.0
click at [275, 51] on span "Analizē, nosaucot katram piemēram 1 atšķirīgu ētikas komunikācijas principu, ku…" at bounding box center [367, 47] width 232 height 15
copy span "ētikas komunikācijas principu, kurš netiek ievērots?"
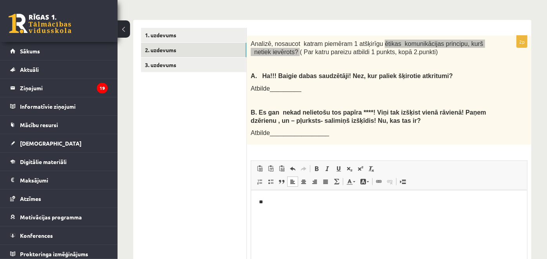
click at [311, 205] on p "**" at bounding box center [389, 202] width 261 height 8
click at [313, 206] on html "**" at bounding box center [389, 202] width 276 height 24
click at [378, 198] on p "**********" at bounding box center [389, 202] width 261 height 8
click at [421, 204] on p "**********" at bounding box center [389, 202] width 261 height 8
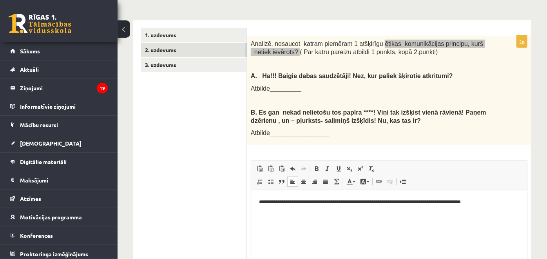
click at [461, 203] on p "**********" at bounding box center [389, 202] width 261 height 8
click at [490, 201] on p "**********" at bounding box center [389, 202] width 261 height 8
drag, startPoint x: 489, startPoint y: 201, endPoint x: 460, endPoint y: 208, distance: 30.8
click at [460, 208] on html "**********" at bounding box center [389, 202] width 276 height 24
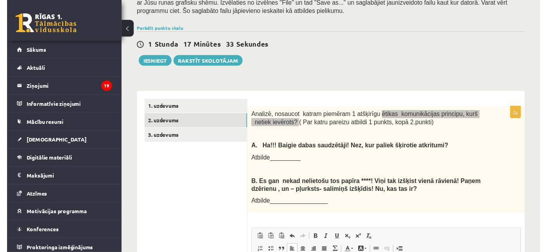
scroll to position [148, 0]
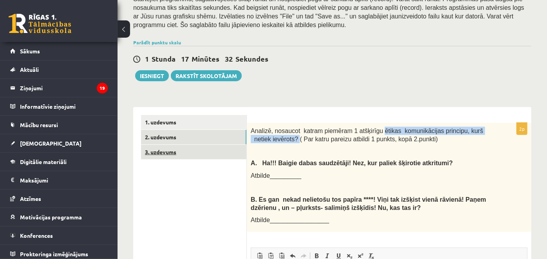
click at [186, 150] on link "3. uzdevums" at bounding box center [193, 152] width 105 height 14
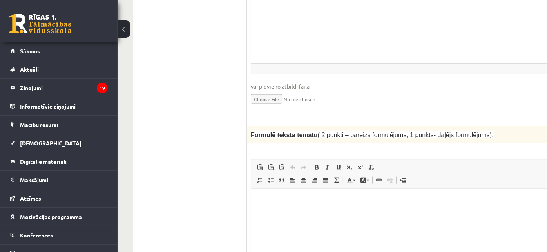
scroll to position [801, 0]
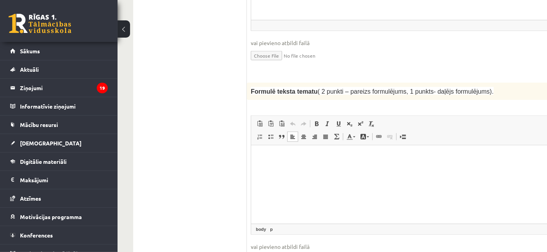
click at [341, 169] on html at bounding box center [456, 157] width 411 height 24
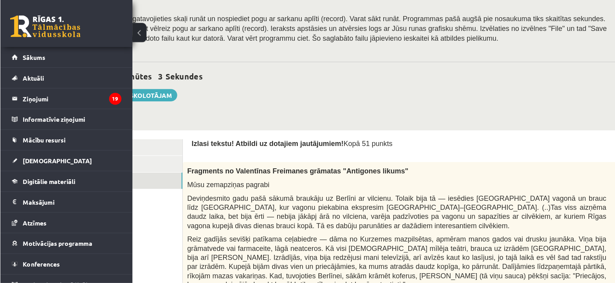
scroll to position [130, 35]
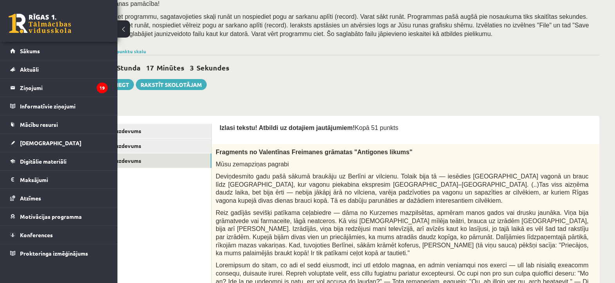
drag, startPoint x: 548, startPoint y: 0, endPoint x: 341, endPoint y: 83, distance: 222.4
click at [341, 83] on div "1 Stunda 17 Minūtes 3 Sekundes Ieskaite saglabāta! Iesniegt Rakstīt skolotājam" at bounding box center [348, 72] width 501 height 35
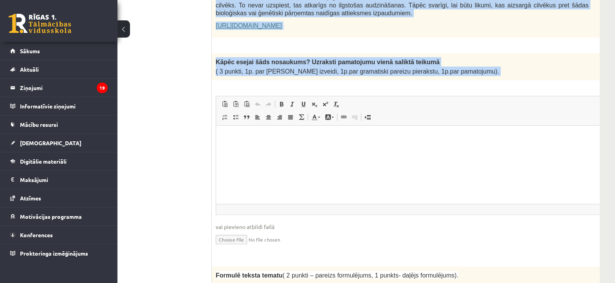
scroll to position [636, 35]
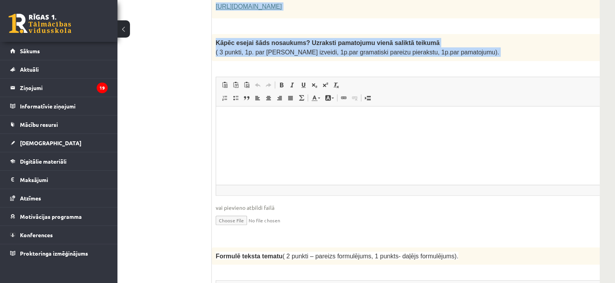
drag, startPoint x: 216, startPoint y: 111, endPoint x: 476, endPoint y: 31, distance: 271.7
copy form "Izlasi tekstu! Atbildi uz dotajiem jautājumiem! Kopā 51 punkts 0p Fragments no …"
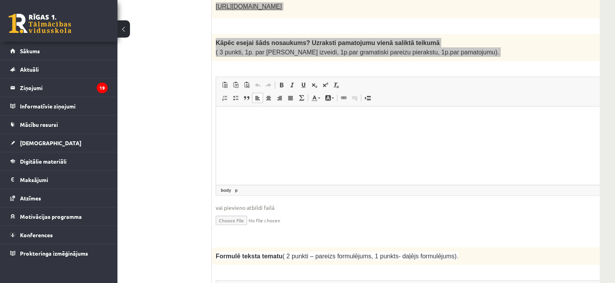
click at [266, 130] on html at bounding box center [421, 118] width 411 height 24
click at [255, 119] on p "**********" at bounding box center [411, 118] width 375 height 8
click at [372, 111] on html "**********" at bounding box center [421, 118] width 411 height 24
click at [430, 116] on p "**********" at bounding box center [411, 118] width 375 height 8
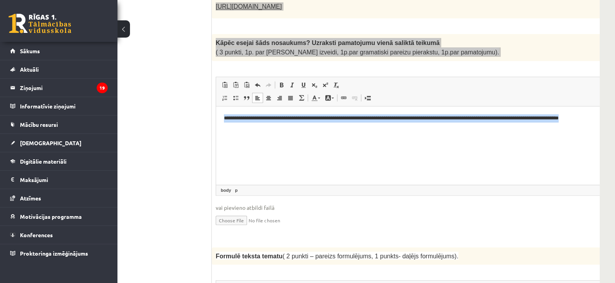
drag, startPoint x: 294, startPoint y: 123, endPoint x: 218, endPoint y: 113, distance: 76.7
click at [218, 113] on html "**********" at bounding box center [421, 122] width 411 height 32
click at [365, 138] on html "**********" at bounding box center [421, 122] width 411 height 32
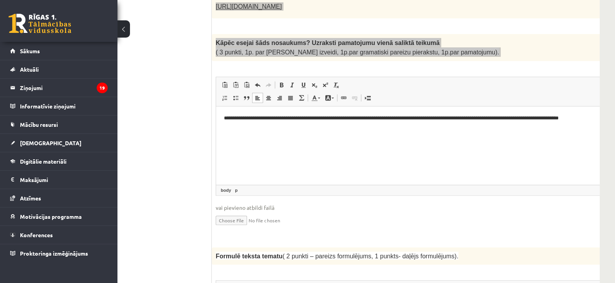
click at [442, 118] on p "**********" at bounding box center [411, 122] width 375 height 16
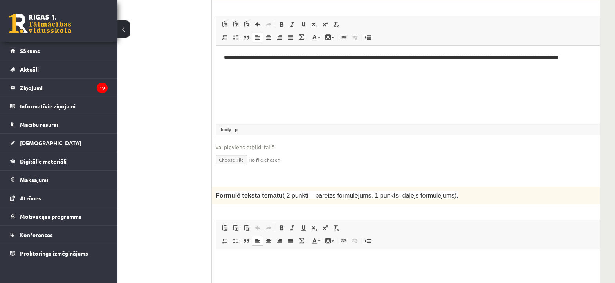
scroll to position [734, 35]
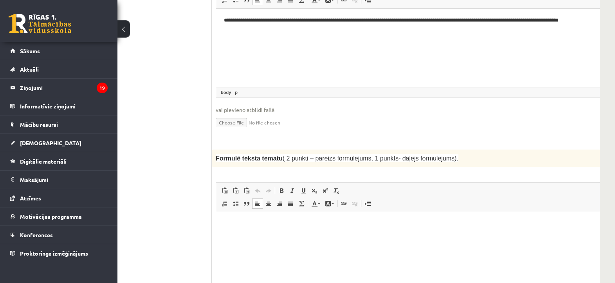
click at [263, 226] on p "Editor, wiswyg-editor-user-answer-47433813133600" at bounding box center [422, 224] width 396 height 8
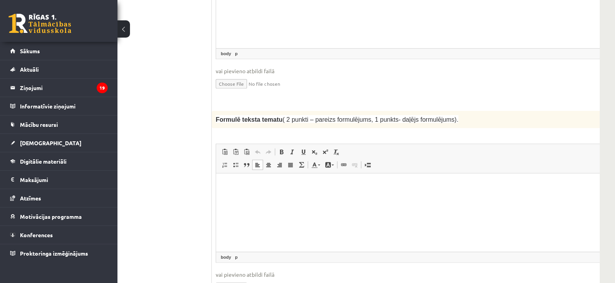
scroll to position [832, 35]
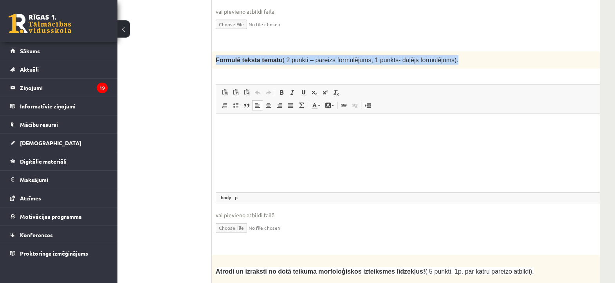
drag, startPoint x: 215, startPoint y: 37, endPoint x: 438, endPoint y: 35, distance: 222.9
click at [438, 51] on div "Formulē teksta tematu ( 2 punkti – pareizs formulējums, 1 punkts- daļējs formul…" at bounding box center [422, 59] width 420 height 17
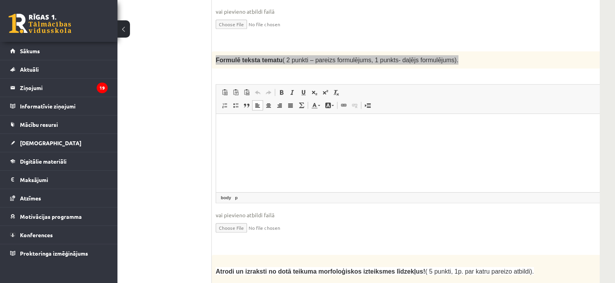
click at [316, 128] on p "Editor, wiswyg-editor-user-answer-47433813133600" at bounding box center [422, 126] width 396 height 8
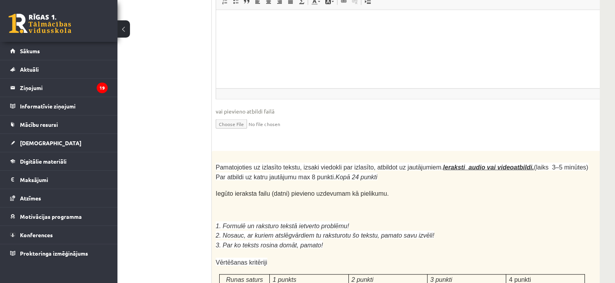
scroll to position [2092, 35]
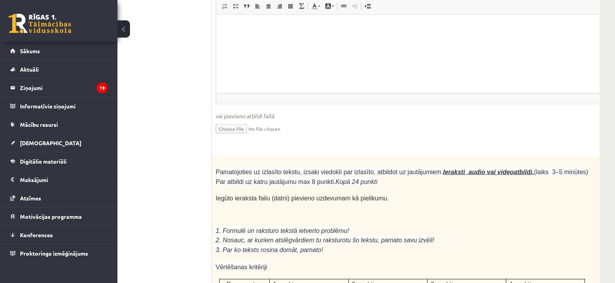
click at [546, 156] on p "24p" at bounding box center [621, 162] width 14 height 13
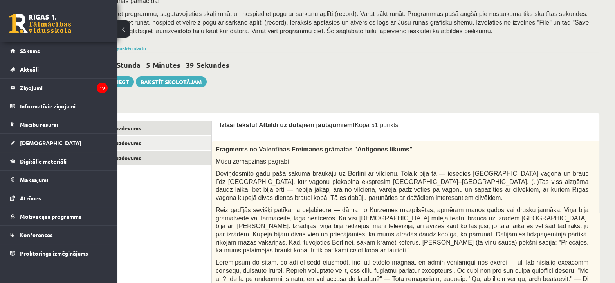
scroll to position [147, 35]
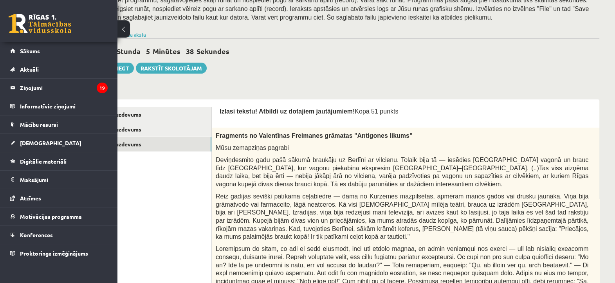
click at [123, 31] on button at bounding box center [124, 28] width 13 height 17
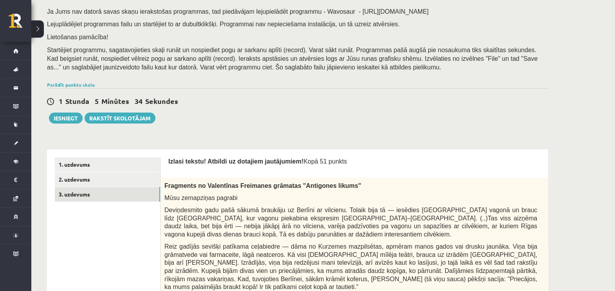
scroll to position [98, 0]
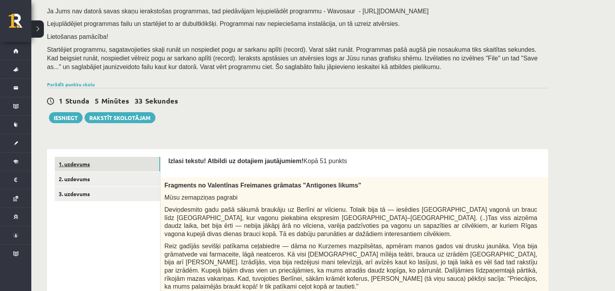
click at [103, 162] on link "1. uzdevums" at bounding box center [107, 164] width 105 height 14
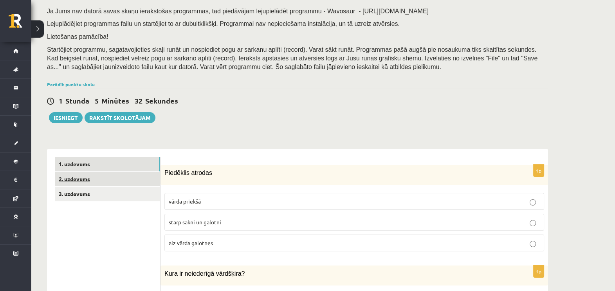
click at [109, 176] on link "2. uzdevums" at bounding box center [107, 179] width 105 height 14
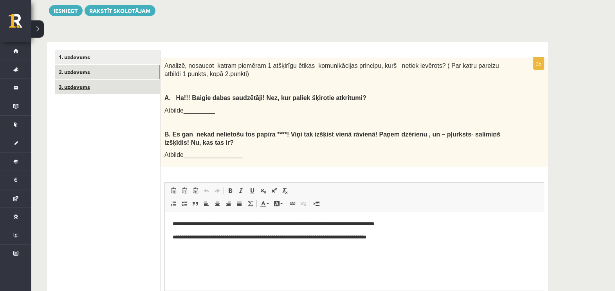
scroll to position [0, 0]
click at [129, 92] on link "3. uzdevums" at bounding box center [107, 87] width 105 height 14
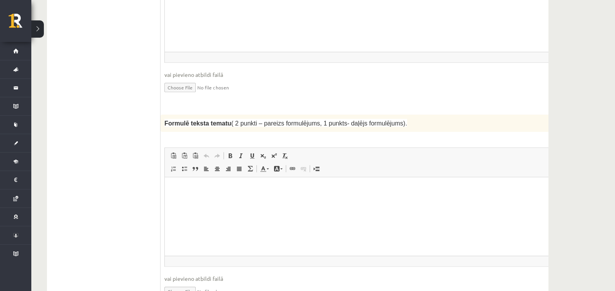
scroll to position [792, 0]
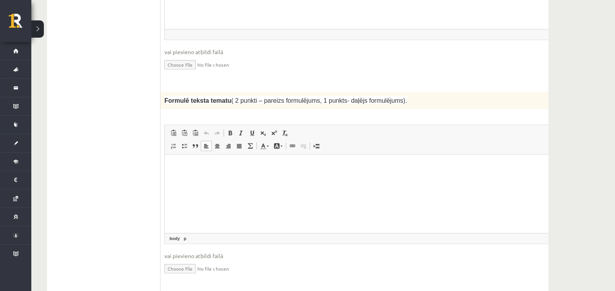
click at [203, 163] on p "Editor, wiswyg-editor-user-answer-47433885027620" at bounding box center [371, 166] width 396 height 8
click at [214, 168] on p "**********" at bounding box center [360, 166] width 375 height 8
click at [248, 163] on p "**********" at bounding box center [360, 166] width 375 height 8
drag, startPoint x: 322, startPoint y: 163, endPoint x: 128, endPoint y: 178, distance: 194.2
click at [165, 178] on html "**********" at bounding box center [370, 166] width 411 height 24
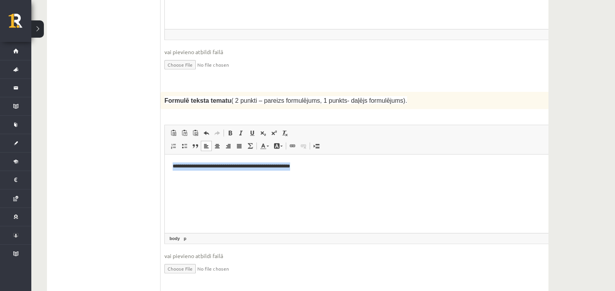
click at [315, 166] on p "**********" at bounding box center [360, 166] width 375 height 8
click at [316, 165] on p "**********" at bounding box center [360, 166] width 375 height 8
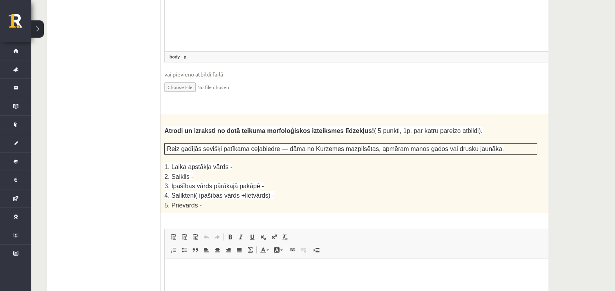
scroll to position [988, 0]
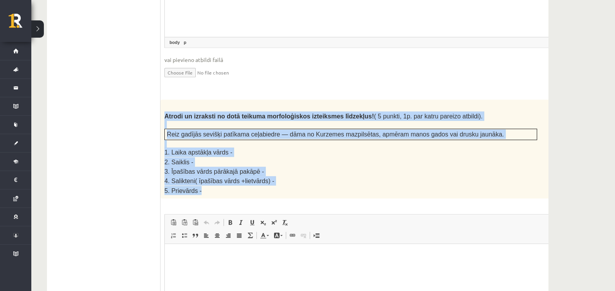
drag, startPoint x: 164, startPoint y: 96, endPoint x: 245, endPoint y: 172, distance: 111.4
click at [245, 173] on div "Atrodi un izraksti no dotā teikuma morfoloģiskos izteiksmes līdzekļus! ( 5 punk…" at bounding box center [371, 149] width 420 height 99
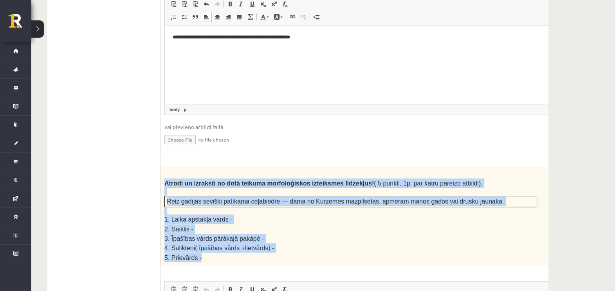
scroll to position [841, 0]
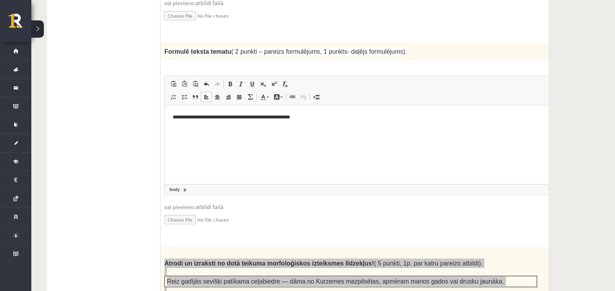
click at [285, 129] on html "**********" at bounding box center [370, 117] width 411 height 24
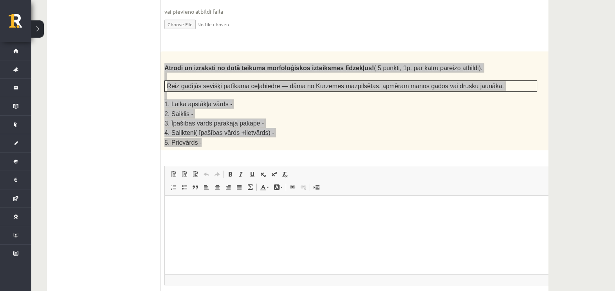
scroll to position [1037, 0]
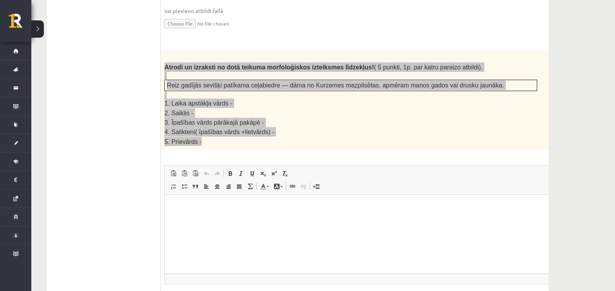
click at [237, 207] on p "Editor, wiswyg-editor-user-answer-47433944677560" at bounding box center [371, 207] width 396 height 8
click at [338, 223] on p "**********" at bounding box center [360, 220] width 375 height 8
click at [288, 241] on html "**********" at bounding box center [370, 220] width 411 height 50
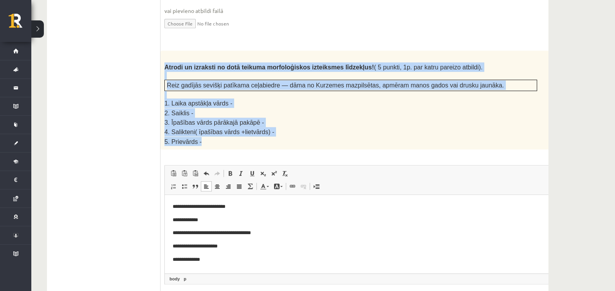
click at [359, 137] on p "5. Prievārds -" at bounding box center [351, 141] width 373 height 9
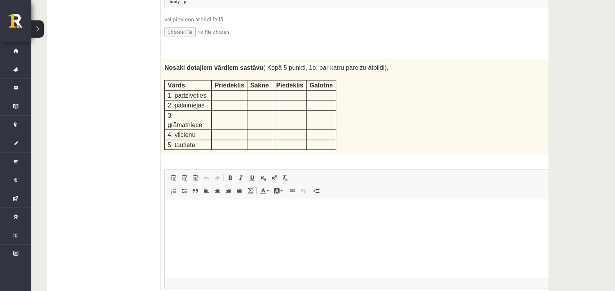
scroll to position [1331, 0]
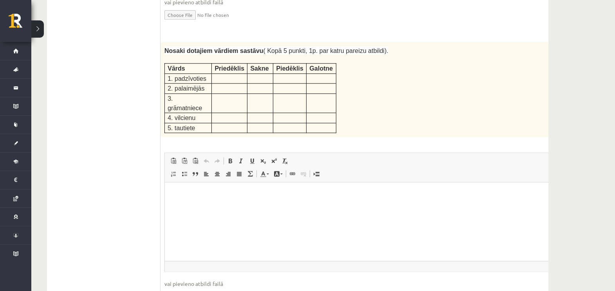
click at [191, 206] on html at bounding box center [370, 194] width 411 height 24
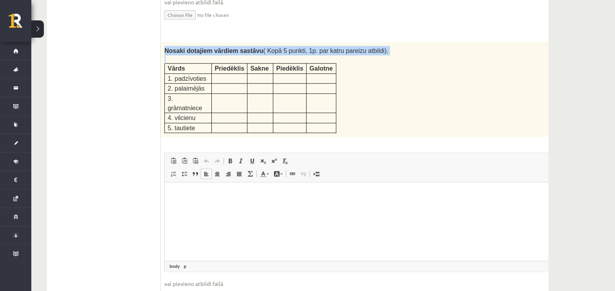
drag, startPoint x: 163, startPoint y: 27, endPoint x: 338, endPoint y: 91, distance: 186.5
click at [338, 91] on div "Nosaki dotajiem vārdiem sastāvu ( Kopā 5 punkti, 1p. par katru pareizu atbildi)…" at bounding box center [371, 89] width 420 height 95
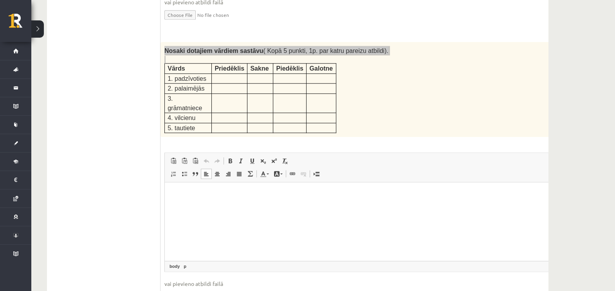
click at [234, 197] on p "Editor, wiswyg-editor-user-answer-47433772755720" at bounding box center [371, 194] width 396 height 8
click at [218, 192] on p "**" at bounding box center [360, 194] width 375 height 8
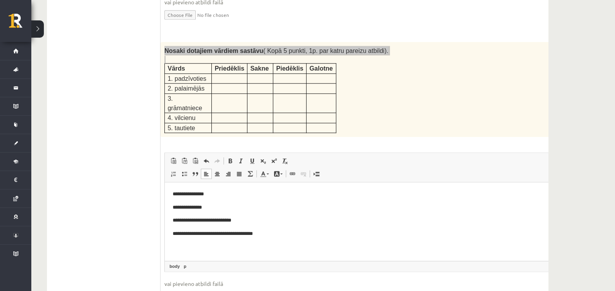
click at [210, 235] on p "**********" at bounding box center [360, 234] width 375 height 8
click at [211, 221] on p "**********" at bounding box center [360, 220] width 375 height 8
click at [228, 237] on p "**********" at bounding box center [360, 234] width 375 height 8
click at [279, 233] on p "**********" at bounding box center [360, 234] width 375 height 8
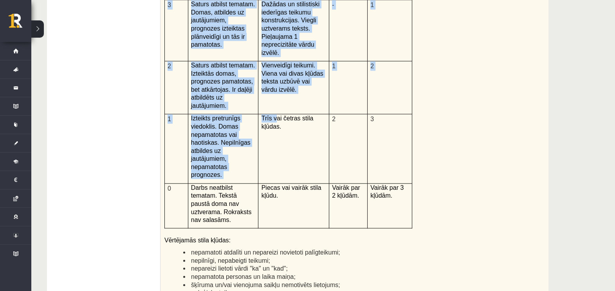
scroll to position [1741, 0]
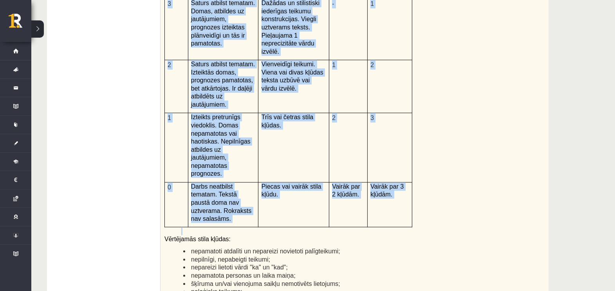
drag, startPoint x: 161, startPoint y: 34, endPoint x: 407, endPoint y: 147, distance: 271.0
click at [407, 147] on div "Kā doto citātu var attiecināt uz Tavu dzīvi? Uzraksti savu atbildi, nosaucot un…" at bounding box center [371, 116] width 420 height 407
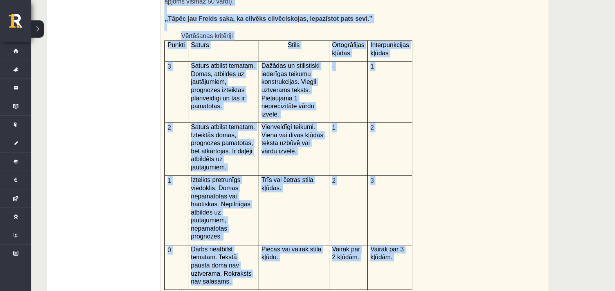
scroll to position [1692, 0]
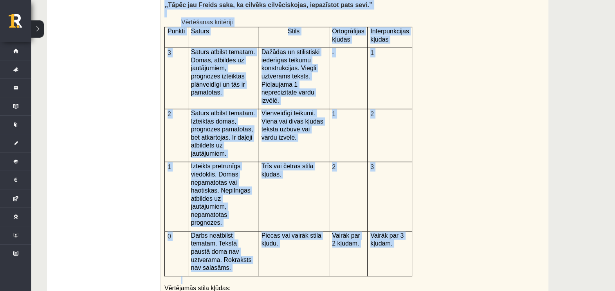
click at [418, 111] on div "Kā doto citātu var attiecināt uz Tavu dzīvi? Uzraksti savu atbildi, nosaucot un…" at bounding box center [371, 165] width 420 height 407
click at [440, 119] on div "Kā doto citātu var attiecināt uz Tavu dzīvi? Uzraksti savu atbildi, nosaucot un…" at bounding box center [371, 165] width 420 height 407
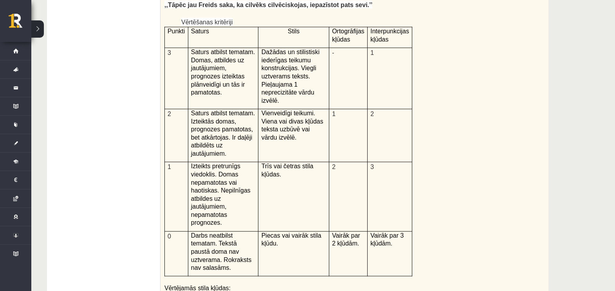
click at [440, 119] on div "Kā doto citātu var attiecināt uz Tavu dzīvi? Uzraksti savu atbildi, nosaucot un…" at bounding box center [371, 165] width 420 height 407
click at [439, 119] on div "Kā doto citātu var attiecināt uz Tavu dzīvi? Uzraksti savu atbildi, nosaucot un…" at bounding box center [371, 165] width 420 height 407
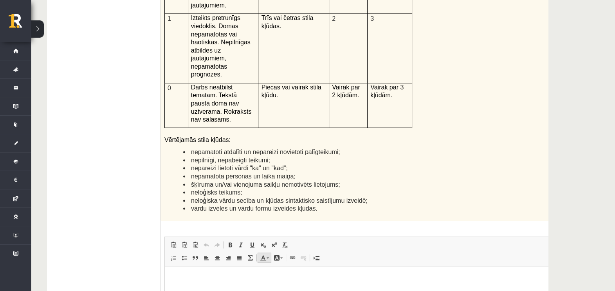
scroll to position [1861, 0]
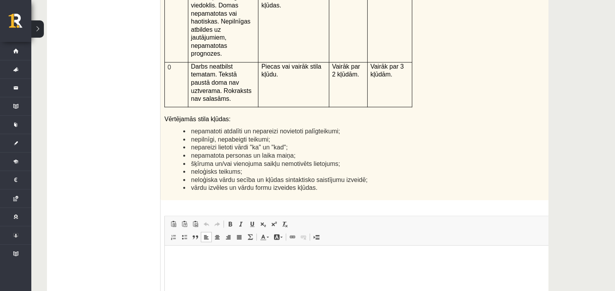
click at [236, 250] on html at bounding box center [370, 257] width 411 height 24
click at [240, 258] on p "**********" at bounding box center [360, 257] width 375 height 8
click at [241, 255] on p "**********" at bounding box center [360, 257] width 375 height 8
click at [243, 258] on p "**********" at bounding box center [360, 257] width 375 height 8
click at [294, 258] on p "**********" at bounding box center [360, 257] width 375 height 8
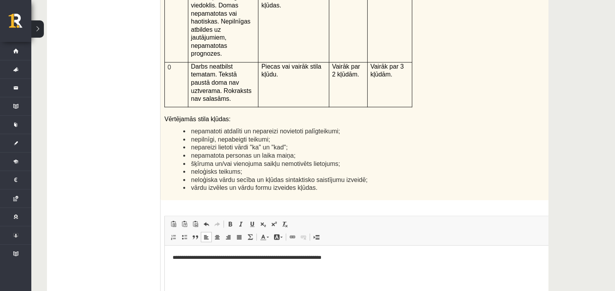
click at [294, 257] on p "**********" at bounding box center [360, 257] width 375 height 8
click at [363, 258] on p "**********" at bounding box center [360, 257] width 375 height 8
click at [406, 257] on p "**********" at bounding box center [360, 257] width 375 height 8
click at [522, 255] on p "**********" at bounding box center [360, 257] width 375 height 8
click at [242, 258] on p "**********" at bounding box center [360, 261] width 375 height 16
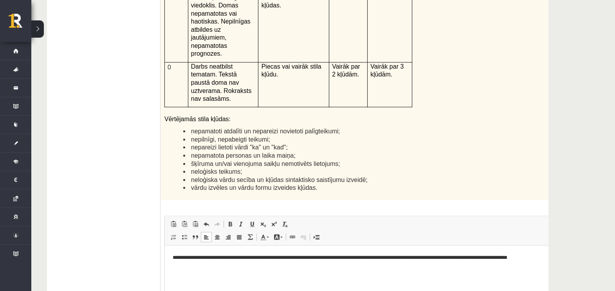
click at [239, 258] on p "**********" at bounding box center [360, 261] width 375 height 16
click at [230, 258] on p "**********" at bounding box center [360, 261] width 375 height 16
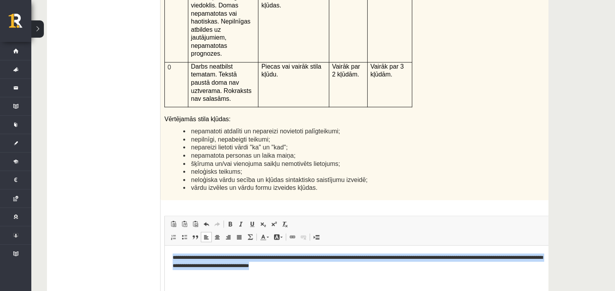
drag, startPoint x: 355, startPoint y: 262, endPoint x: 142, endPoint y: 252, distance: 213.0
click at [165, 252] on html "**********" at bounding box center [370, 261] width 411 height 32
click at [323, 258] on p "**********" at bounding box center [360, 261] width 375 height 16
click at [322, 258] on p "**********" at bounding box center [360, 261] width 375 height 16
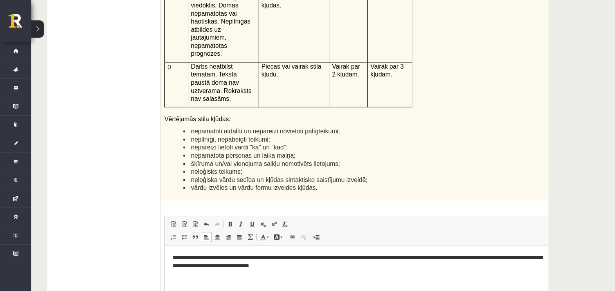
click at [322, 258] on p "**********" at bounding box center [360, 261] width 375 height 16
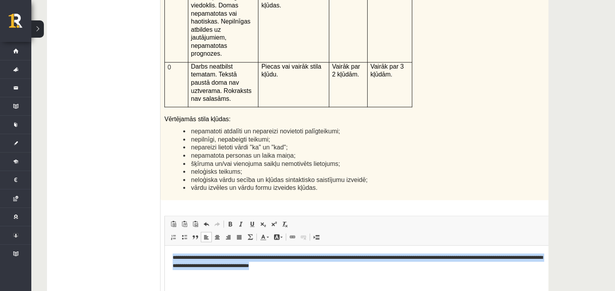
click at [322, 258] on p "**********" at bounding box center [360, 261] width 375 height 16
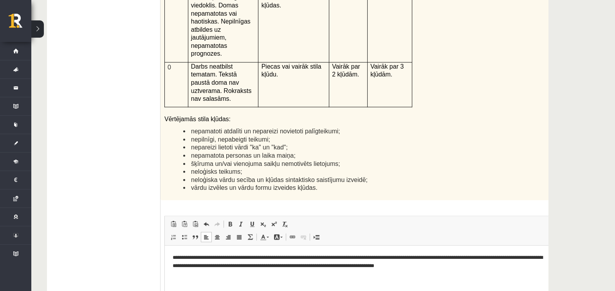
drag, startPoint x: 368, startPoint y: 264, endPoint x: 384, endPoint y: 267, distance: 16.4
click at [368, 258] on p "**********" at bounding box center [360, 261] width 375 height 16
click at [481, 258] on p "**********" at bounding box center [360, 261] width 375 height 16
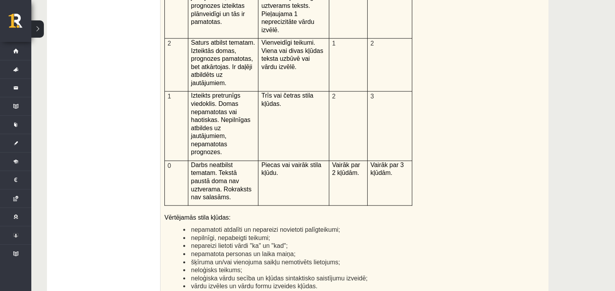
scroll to position [2008, 0]
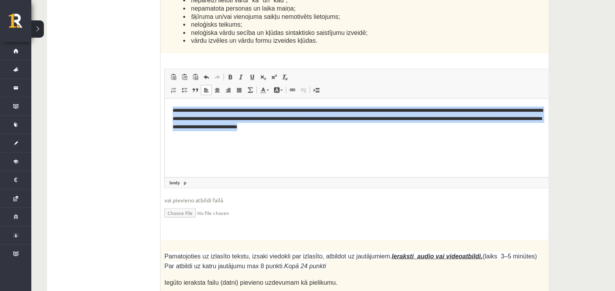
drag, startPoint x: 382, startPoint y: 126, endPoint x: 114, endPoint y: 97, distance: 269.9
click at [165, 98] on html "**********" at bounding box center [370, 118] width 411 height 40
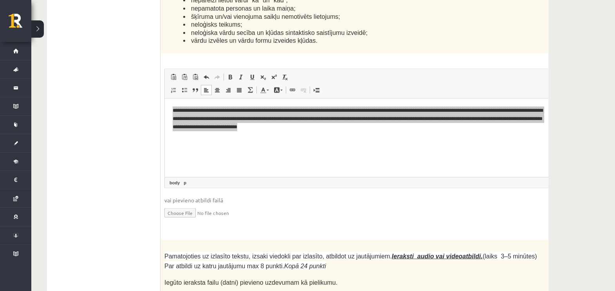
click at [342, 177] on span "◢ Elements path body p" at bounding box center [370, 182] width 411 height 11
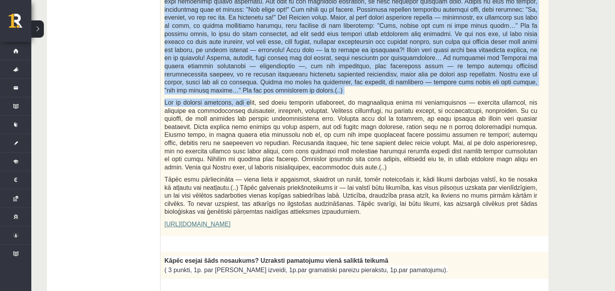
scroll to position [419, 0]
drag, startPoint x: 166, startPoint y: 53, endPoint x: 309, endPoint y: 206, distance: 209.2
click at [309, 206] on div "Fragments no Valentīnas Freimanes grāmatas "Antigones likums" Mūsu zemapziņas p…" at bounding box center [371, 45] width 420 height 380
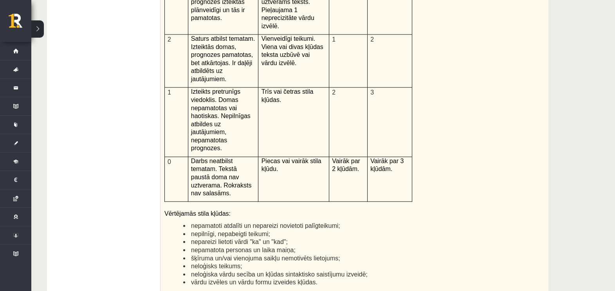
scroll to position [1937, 0]
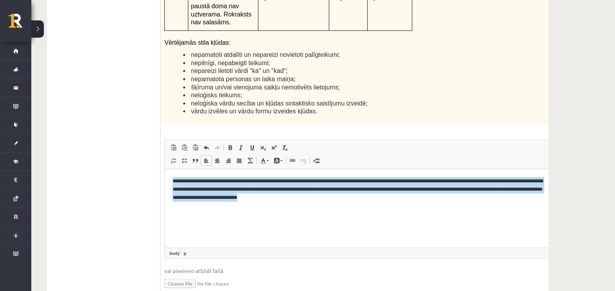
click at [328, 209] on html "**********" at bounding box center [370, 189] width 411 height 40
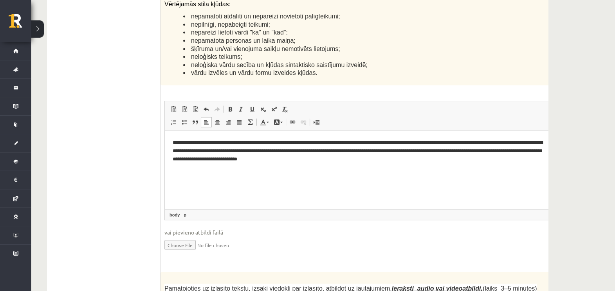
scroll to position [2133, 0]
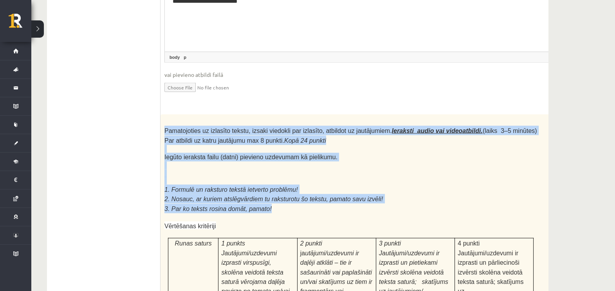
drag, startPoint x: 164, startPoint y: 49, endPoint x: 270, endPoint y: 130, distance: 133.6
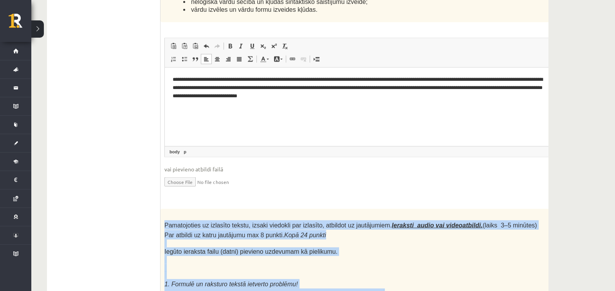
scroll to position [1986, 0]
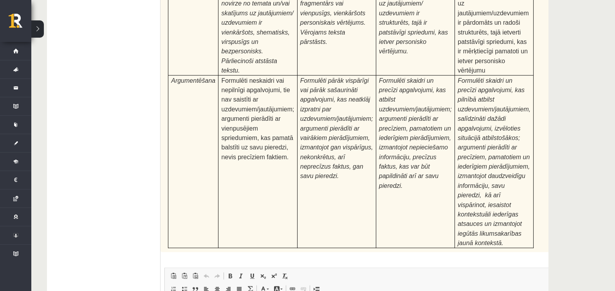
scroll to position [2475, 0]
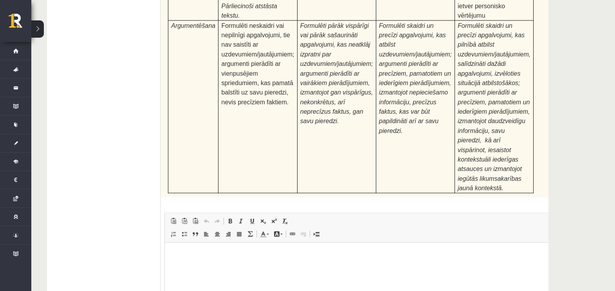
type input "**********"
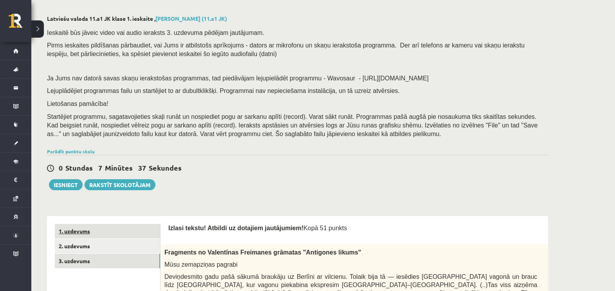
scroll to position [98, 0]
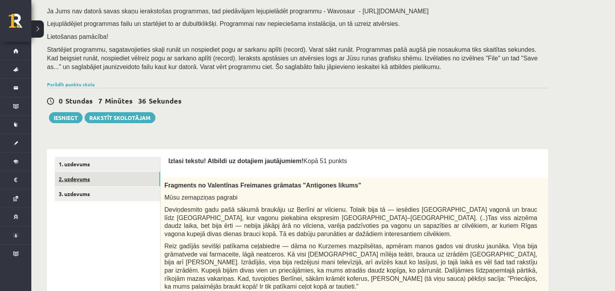
click at [85, 179] on link "2. uzdevums" at bounding box center [107, 179] width 105 height 14
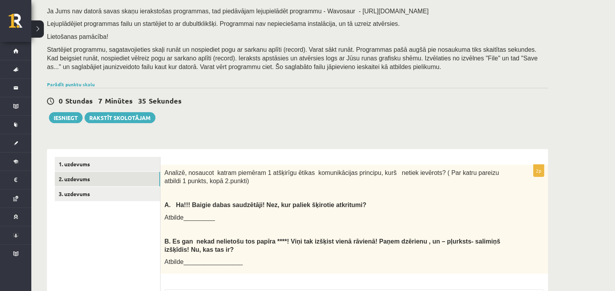
click at [96, 156] on div "1. uzdevums 2. uzdevums 3. uzdevums" at bounding box center [104, 265] width 114 height 233
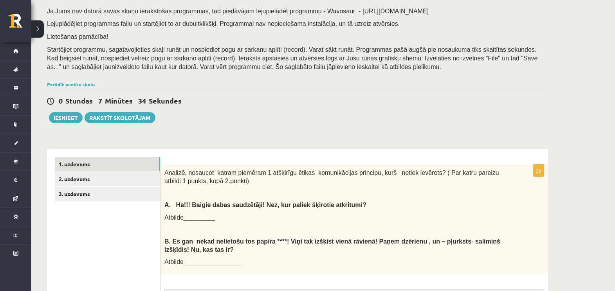
scroll to position [0, 0]
click at [94, 166] on link "1. uzdevums" at bounding box center [107, 164] width 105 height 14
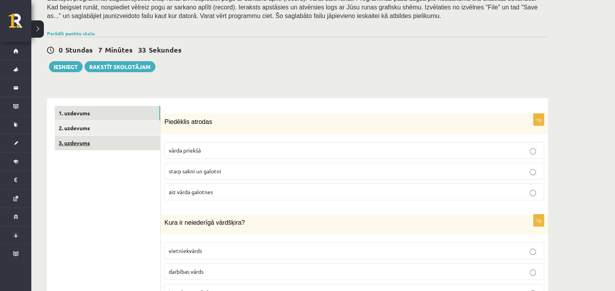
scroll to position [195, 0]
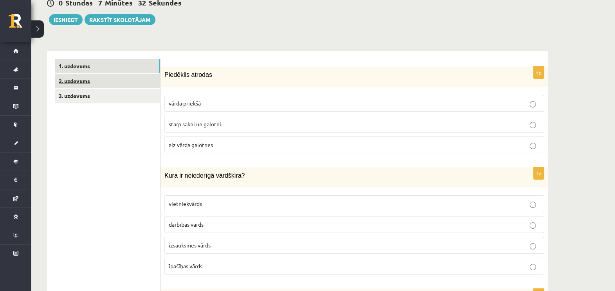
click at [107, 76] on link "2. uzdevums" at bounding box center [107, 81] width 105 height 14
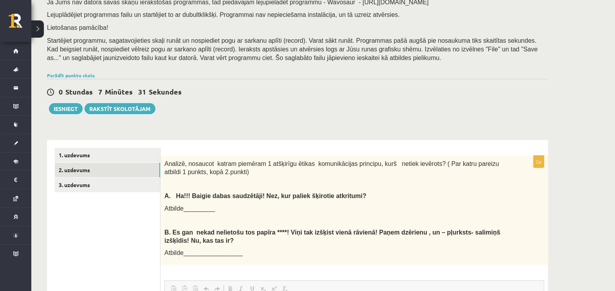
scroll to position [0, 0]
click at [68, 112] on button "Iesniegt" at bounding box center [66, 108] width 34 height 11
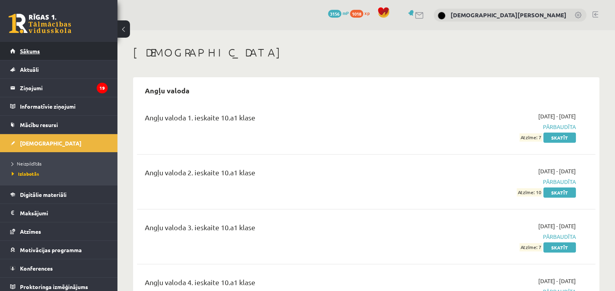
click at [61, 48] on link "Sākums" at bounding box center [59, 51] width 98 height 18
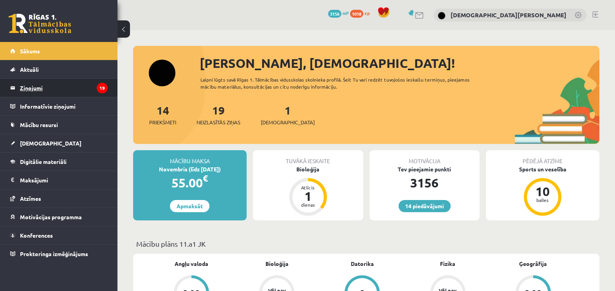
click at [45, 87] on legend "Ziņojumi 19" at bounding box center [64, 88] width 88 height 18
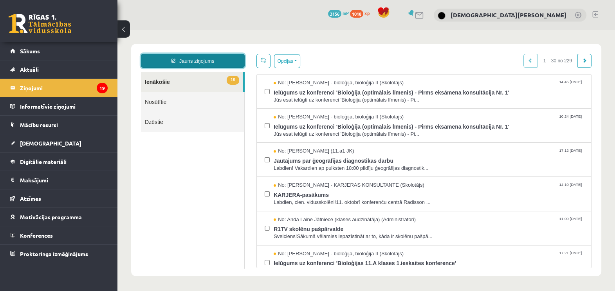
click at [225, 58] on link "Jauns ziņojums" at bounding box center [193, 61] width 104 height 14
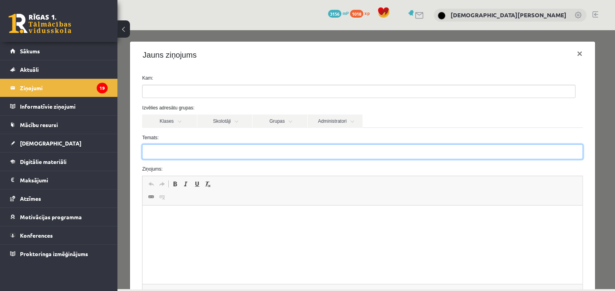
click at [224, 159] on input "Temats:" at bounding box center [362, 151] width 441 height 15
type input "**********"
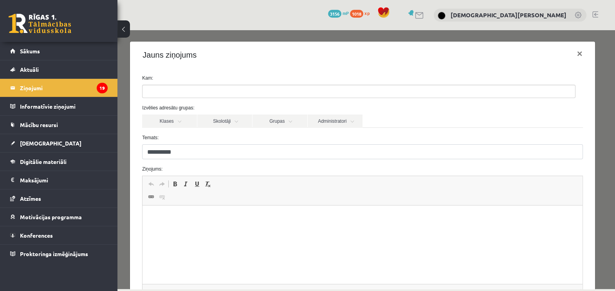
click at [181, 229] on html at bounding box center [363, 217] width 440 height 24
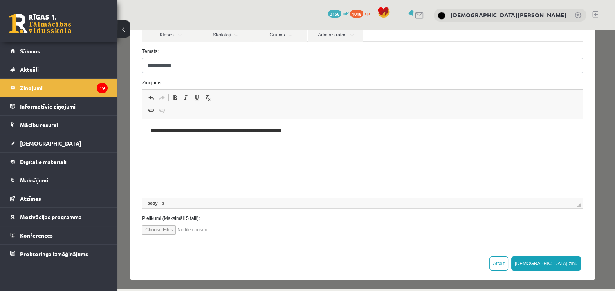
scroll to position [87, 0]
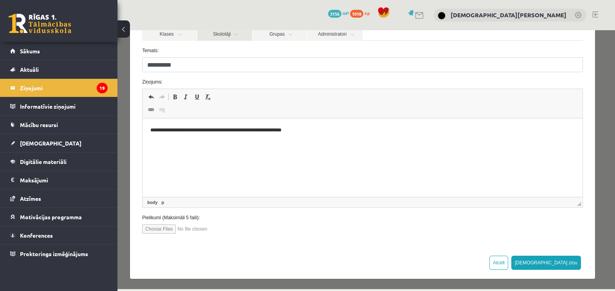
click at [213, 37] on link "Skolotāji" at bounding box center [224, 33] width 55 height 13
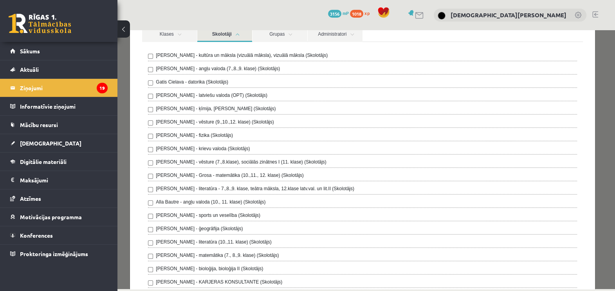
click at [186, 92] on label "[PERSON_NAME] - latviešu valoda (OPT) (Skolotājs)" at bounding box center [212, 95] width 112 height 7
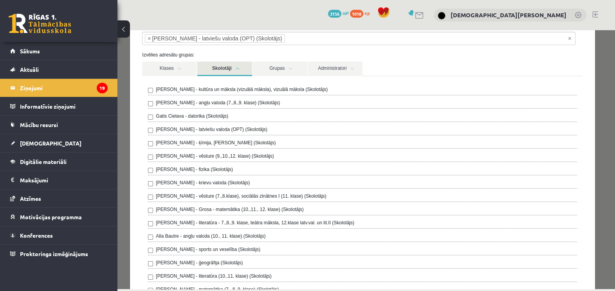
scroll to position [38, 0]
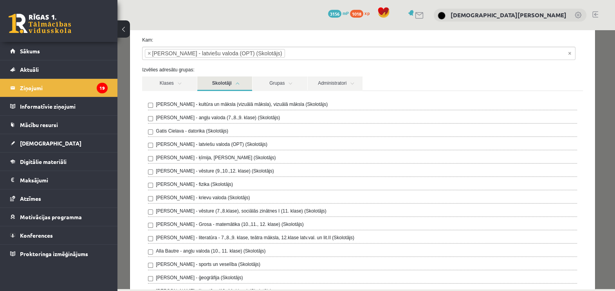
click at [232, 75] on div "Izvēlies adresātu grupas: Klases Skolotāji Grupas Administratori 11.a1 JK Ilze …" at bounding box center [362, 207] width 452 height 282
click at [230, 80] on link "Skolotāji" at bounding box center [224, 83] width 55 height 14
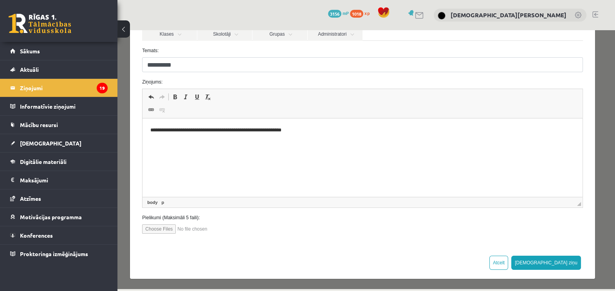
scroll to position [0, 0]
click at [153, 224] on input "file" at bounding box center [186, 228] width 89 height 9
type input "**********"
click at [568, 261] on button "[DEMOGRAPHIC_DATA] ziņu" at bounding box center [547, 262] width 70 height 14
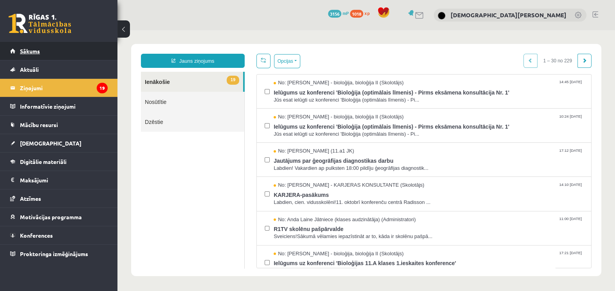
click at [90, 55] on link "Sākums" at bounding box center [59, 51] width 98 height 18
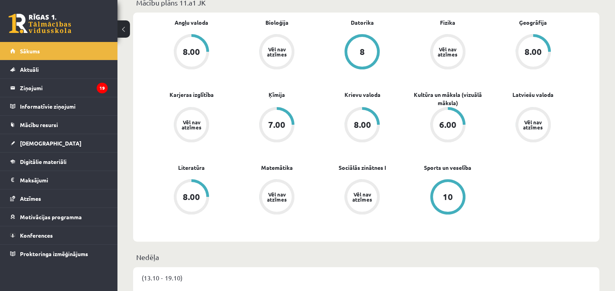
scroll to position [245, 0]
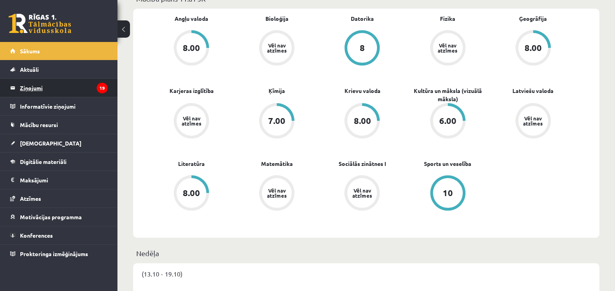
click at [67, 80] on legend "Ziņojumi 19" at bounding box center [64, 88] width 88 height 18
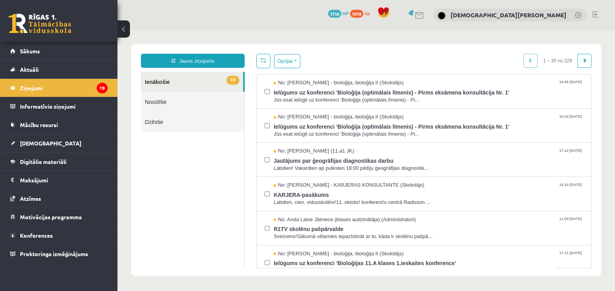
click at [219, 96] on link "Nosūtītie" at bounding box center [192, 102] width 103 height 20
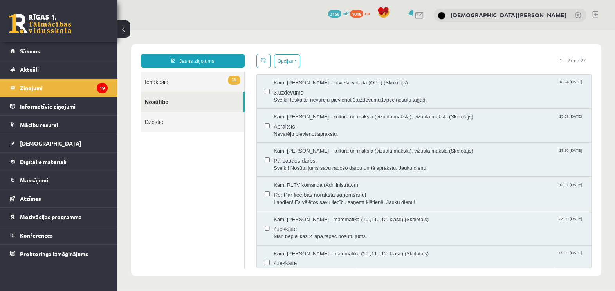
click at [347, 81] on span "Kam: [PERSON_NAME] - latviešu valoda (OPT) (Skolotājs)" at bounding box center [341, 82] width 134 height 7
